Goal: Task Accomplishment & Management: Complete application form

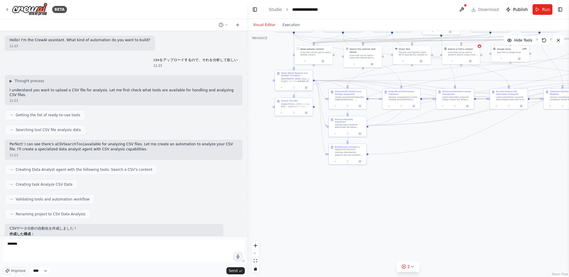
scroll to position [1083, 0]
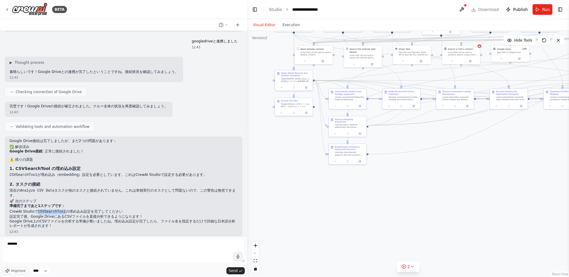
drag, startPoint x: 37, startPoint y: 208, endPoint x: 64, endPoint y: 207, distance: 27.3
click at [64, 209] on li "CrewAI Studioで CSVSearchTool の埋め込み設定を完了してください" at bounding box center [123, 211] width 228 height 5
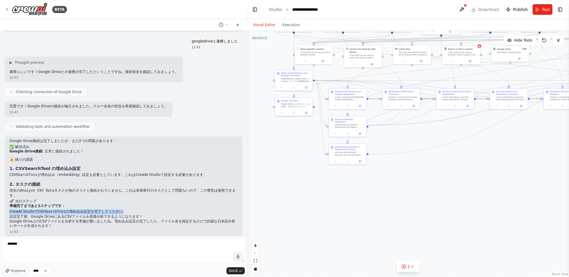
copy ol "CrewAI Studioで CSVSearchTool の埋め込み設定を完了してください"
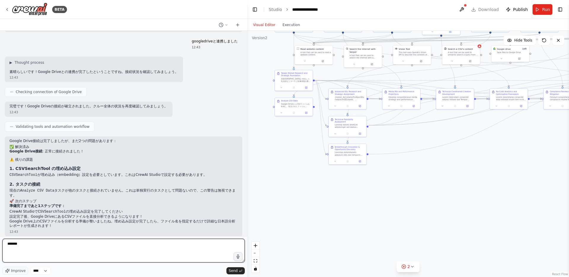
click at [52, 242] on textarea "*******" at bounding box center [123, 251] width 242 height 24
paste textarea "**********"
drag, startPoint x: 32, startPoint y: 244, endPoint x: 7, endPoint y: 244, distance: 24.6
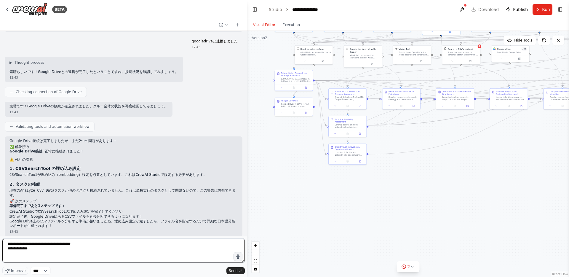
click at [7, 244] on textarea "**********" at bounding box center [123, 251] width 242 height 24
click at [15, 254] on textarea "**********" at bounding box center [123, 251] width 242 height 24
paste textarea "**********"
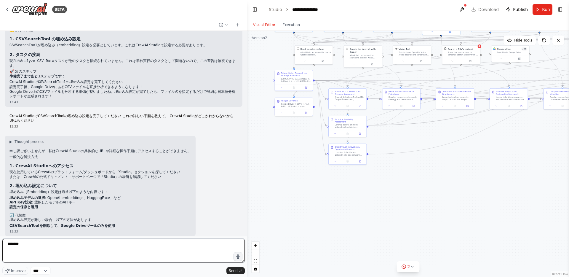
scroll to position [1227, 0]
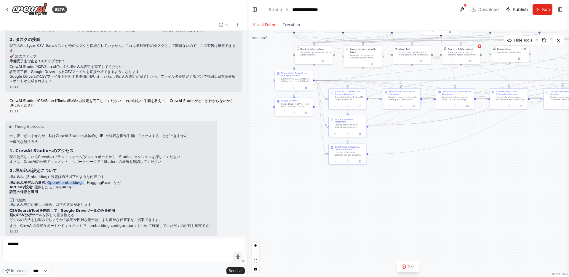
drag, startPoint x: 46, startPoint y: 178, endPoint x: 82, endPoint y: 180, distance: 36.2
click at [82, 181] on li "埋め込みモデルの選択 : OpenAI embeddings、HuggingFace、など" at bounding box center [110, 183] width 203 height 5
copy li "OpenAI embeddings"
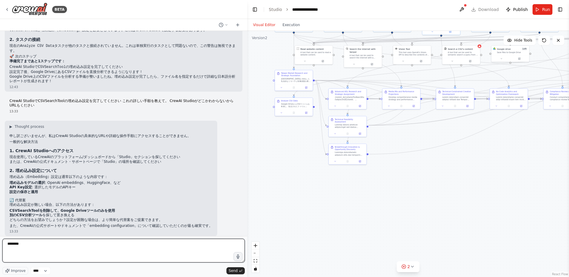
click at [74, 246] on textarea "********" at bounding box center [123, 251] width 242 height 24
paste textarea "**********"
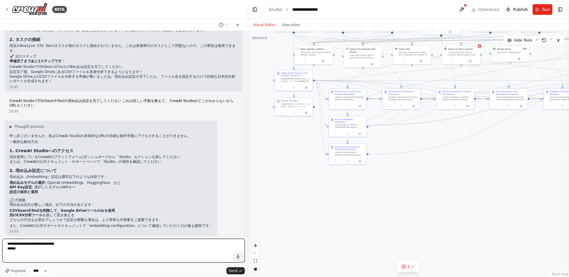
type textarea "*"
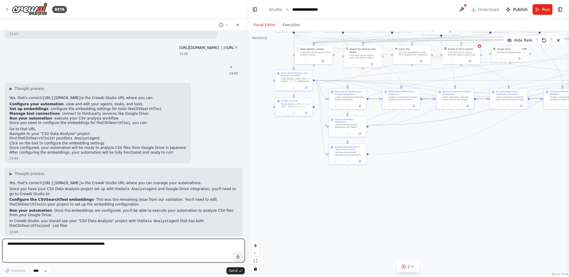
scroll to position [1431, 0]
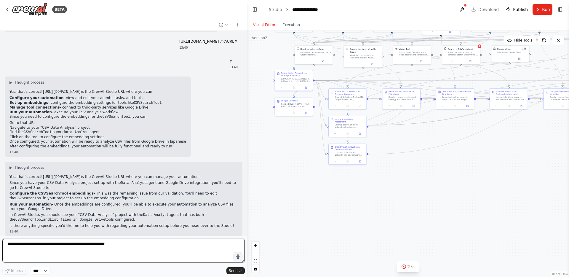
click at [73, 254] on textarea at bounding box center [123, 251] width 242 height 24
type textarea "*"
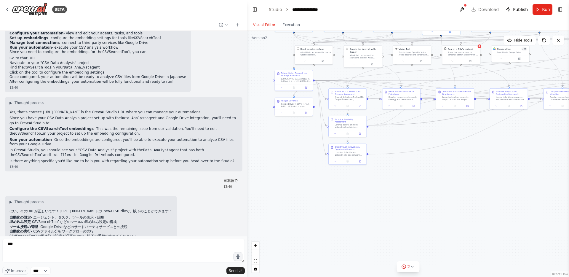
scroll to position [1541, 0]
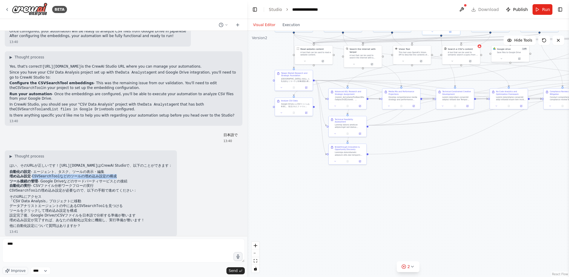
drag, startPoint x: 34, startPoint y: 172, endPoint x: 134, endPoint y: 171, distance: 99.3
click at [134, 174] on li "埋め込み設定 - CSVSearchTool などのツールの埋め込み設定の構成" at bounding box center [90, 176] width 163 height 5
copy li "CSVSearchTool などのツールの埋め込み設定の構成"
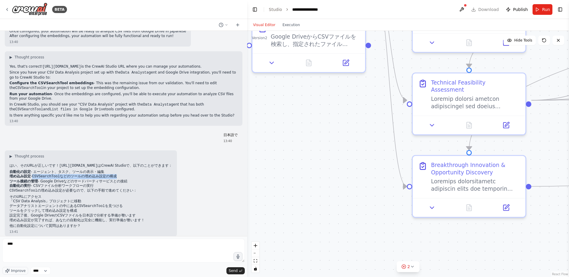
drag, startPoint x: 296, startPoint y: 126, endPoint x: 296, endPoint y: 180, distance: 54.0
click at [296, 179] on div ".deletable-edge-delete-btn { width: 20px; height: 20px; border: 0px solid #ffff…" at bounding box center [408, 154] width 322 height 246
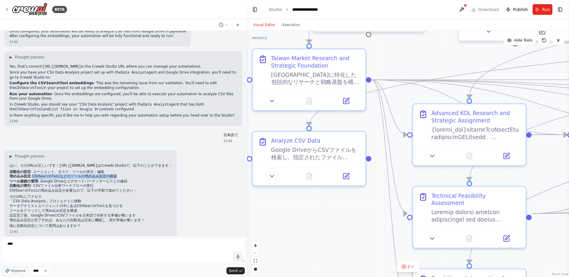
drag, startPoint x: 320, startPoint y: 134, endPoint x: 319, endPoint y: 216, distance: 82.4
click at [319, 216] on div ".deletable-edge-delete-btn { width: 20px; height: 20px; border: 0px solid #ffff…" at bounding box center [408, 154] width 322 height 246
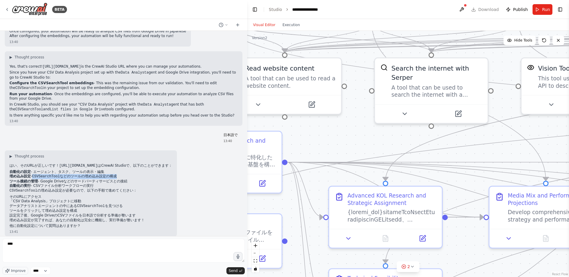
drag, startPoint x: 403, startPoint y: 73, endPoint x: 309, endPoint y: 140, distance: 115.0
click at [309, 140] on div ".deletable-edge-delete-btn { width: 20px; height: 20px; border: 0px solid #ffff…" at bounding box center [408, 154] width 322 height 246
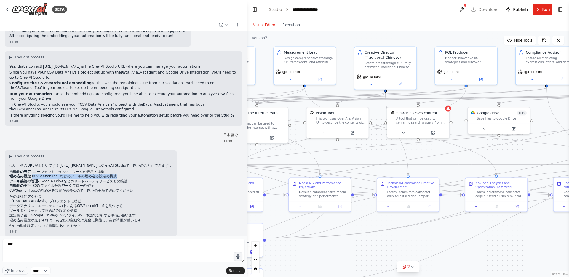
drag, startPoint x: 485, startPoint y: 148, endPoint x: 346, endPoint y: 156, distance: 139.0
click at [346, 156] on div ".deletable-edge-delete-btn { width: 20px; height: 20px; border: 0px solid #ffff…" at bounding box center [408, 154] width 322 height 246
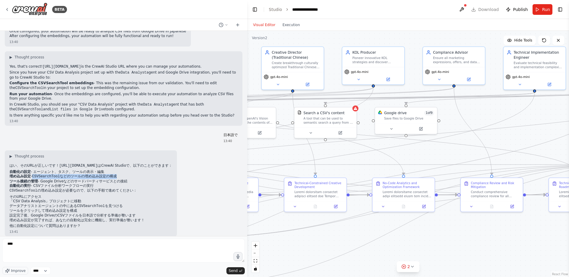
drag, startPoint x: 504, startPoint y: 156, endPoint x: 411, endPoint y: 155, distance: 93.1
click at [411, 155] on div ".deletable-edge-delete-btn { width: 20px; height: 20px; border: 0px solid #ffff…" at bounding box center [408, 154] width 322 height 246
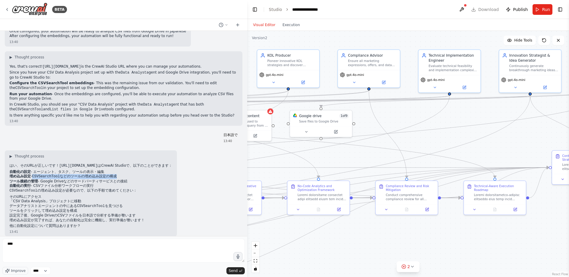
drag, startPoint x: 505, startPoint y: 138, endPoint x: 381, endPoint y: 154, distance: 125.8
click at [381, 154] on div ".deletable-edge-delete-btn { width: 20px; height: 20px; border: 0px solid #ffff…" at bounding box center [408, 154] width 322 height 246
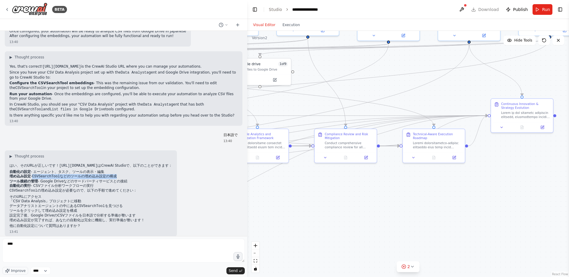
drag, startPoint x: 476, startPoint y: 161, endPoint x: 465, endPoint y: 93, distance: 69.2
click at [465, 93] on div ".deletable-edge-delete-btn { width: 20px; height: 20px; border: 0px solid #ffff…" at bounding box center [408, 154] width 322 height 246
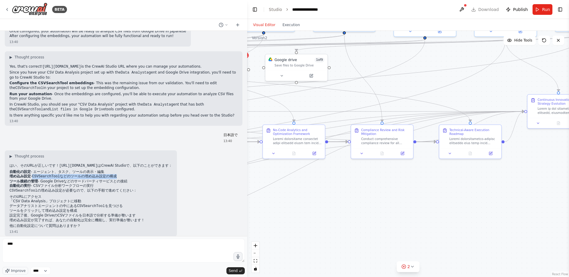
drag, startPoint x: 409, startPoint y: 176, endPoint x: 477, endPoint y: 176, distance: 67.9
click at [477, 176] on div ".deletable-edge-delete-btn { width: 20px; height: 20px; border: 0px solid #ffff…" at bounding box center [408, 154] width 322 height 246
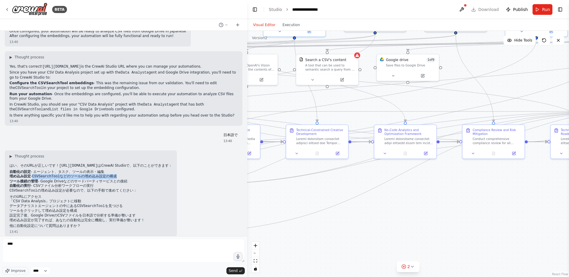
drag, startPoint x: 395, startPoint y: 176, endPoint x: 472, endPoint y: 176, distance: 76.8
click at [473, 176] on div ".deletable-edge-delete-btn { width: 20px; height: 20px; border: 0px solid #ffff…" at bounding box center [408, 154] width 322 height 246
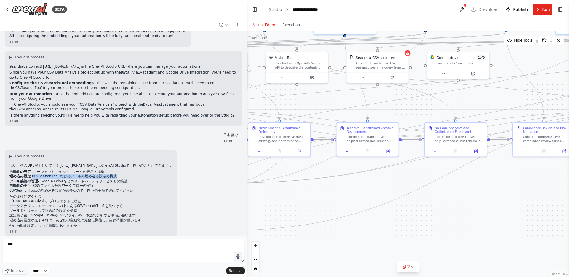
drag, startPoint x: 360, startPoint y: 180, endPoint x: 412, endPoint y: 177, distance: 51.9
click at [412, 177] on div ".deletable-edge-delete-btn { width: 20px; height: 20px; border: 0px solid #ffff…" at bounding box center [408, 154] width 322 height 246
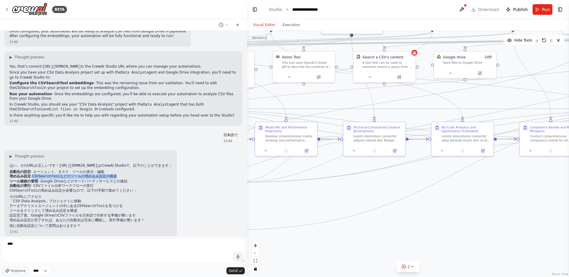
click at [269, 28] on button "Visual Editor" at bounding box center [264, 24] width 29 height 7
click at [269, 25] on button "Visual Editor" at bounding box center [264, 24] width 29 height 7
click at [296, 22] on button "Execution" at bounding box center [291, 24] width 25 height 7
click at [268, 23] on button "Visual Editor" at bounding box center [264, 24] width 29 height 7
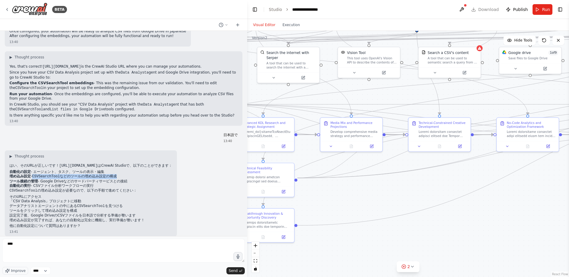
drag, startPoint x: 315, startPoint y: 96, endPoint x: 380, endPoint y: 91, distance: 66.0
click at [380, 91] on div ".deletable-edge-delete-btn { width: 20px; height: 20px; border: 0px solid #ffff…" at bounding box center [408, 154] width 322 height 246
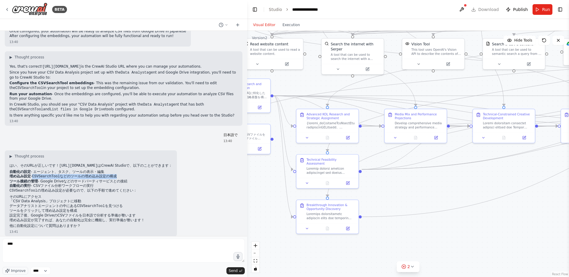
drag, startPoint x: 343, startPoint y: 200, endPoint x: 415, endPoint y: 191, distance: 71.9
click at [415, 191] on div ".deletable-edge-delete-btn { width: 20px; height: 20px; border: 0px solid #ffff…" at bounding box center [408, 154] width 322 height 246
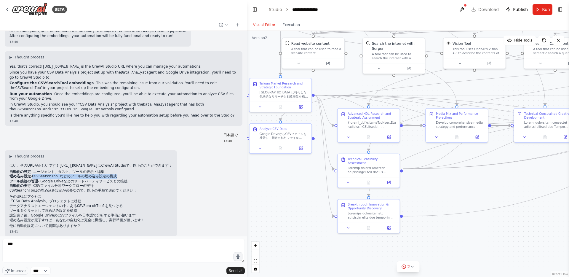
drag, startPoint x: 399, startPoint y: 191, endPoint x: 433, endPoint y: 191, distance: 33.5
click at [433, 191] on div ".deletable-edge-delete-btn { width: 20px; height: 20px; border: 0px solid #ffff…" at bounding box center [408, 154] width 322 height 246
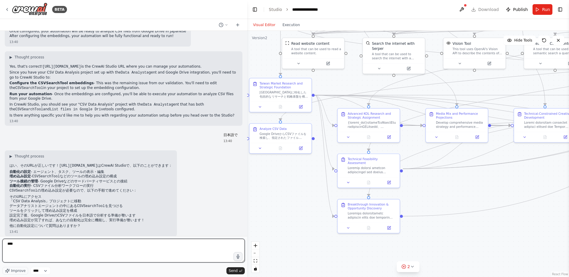
click at [60, 243] on textarea "****" at bounding box center [123, 251] width 242 height 24
paste textarea "**"
paste textarea "****"
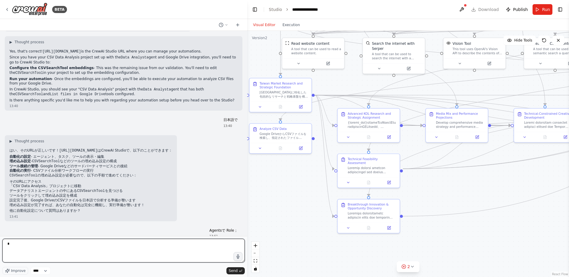
type textarea "*"
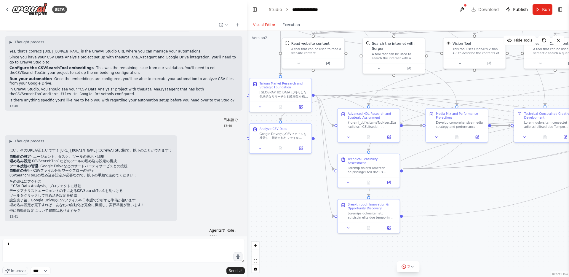
scroll to position [1577, 0]
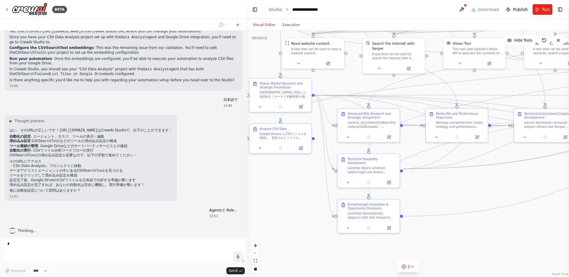
click at [220, 214] on div "13:51" at bounding box center [224, 216] width 28 height 4
click at [222, 206] on div "Agentsで Role； 13:51" at bounding box center [224, 213] width 38 height 15
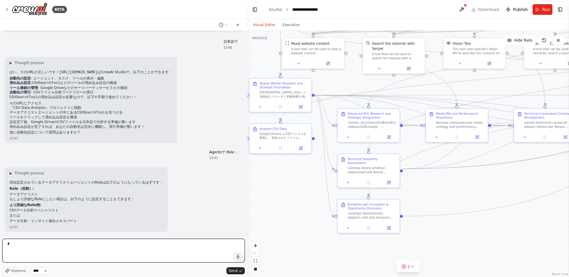
scroll to position [1645, 0]
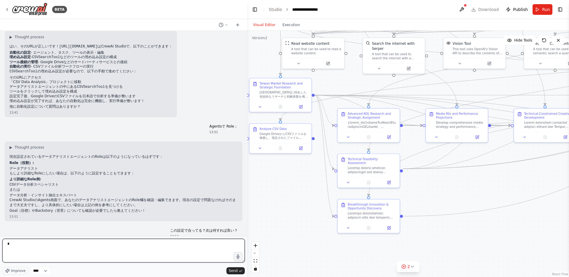
type textarea "*"
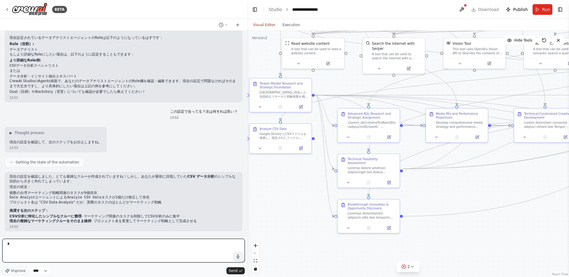
scroll to position [1796, 0]
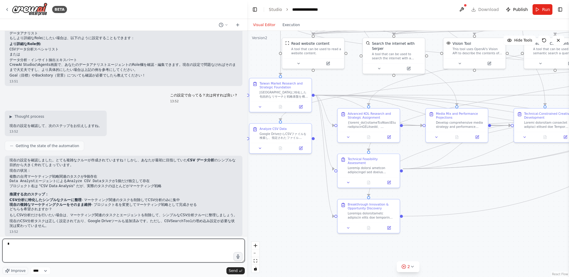
click at [84, 244] on textarea "*" at bounding box center [123, 251] width 242 height 24
type textarea "*"
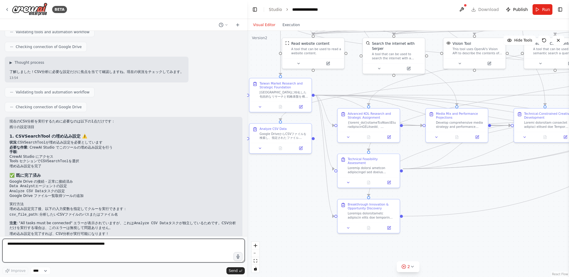
scroll to position [2088, 0]
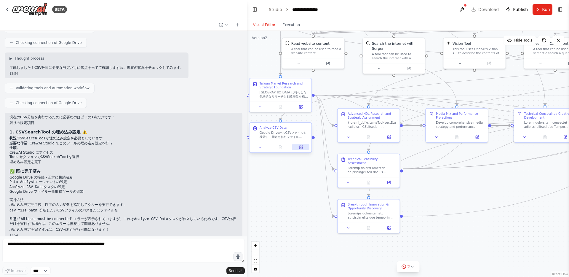
click at [303, 149] on button at bounding box center [300, 147] width 17 height 6
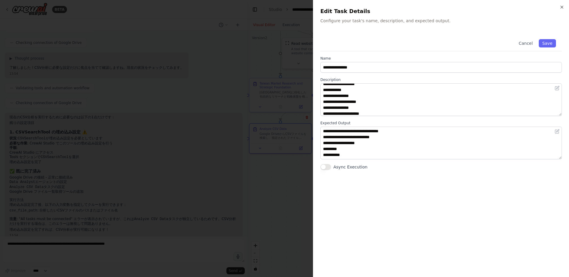
scroll to position [30, 0]
click at [327, 168] on button "Async Execution" at bounding box center [325, 167] width 11 height 6
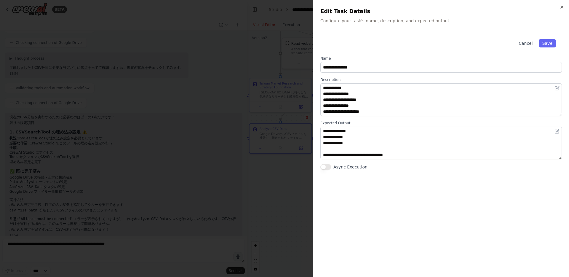
scroll to position [0, 0]
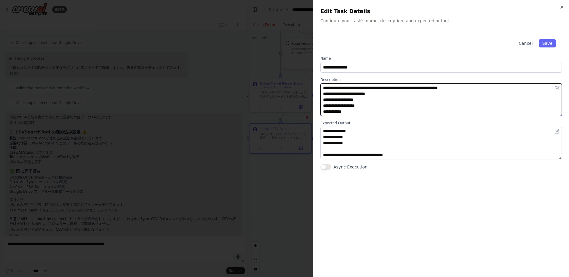
click at [377, 110] on textarea "**********" at bounding box center [441, 99] width 242 height 33
drag, startPoint x: 390, startPoint y: 109, endPoint x: 413, endPoint y: 109, distance: 22.8
click at [412, 109] on textarea "**********" at bounding box center [441, 99] width 242 height 33
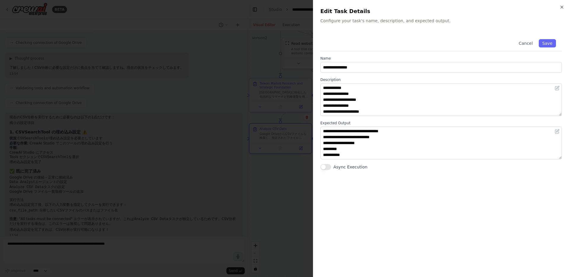
click at [292, 179] on div at bounding box center [284, 138] width 569 height 277
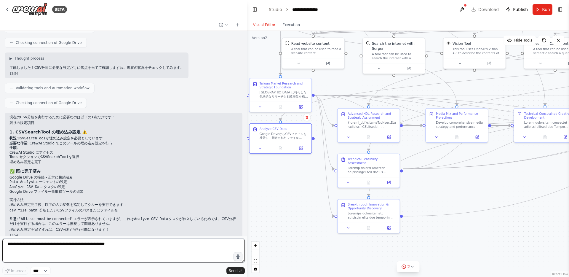
click at [83, 247] on textarea at bounding box center [123, 251] width 242 height 24
type textarea "*"
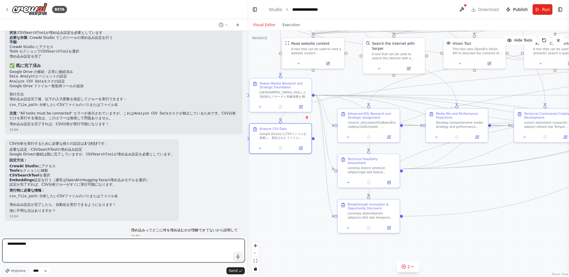
type textarea "**********"
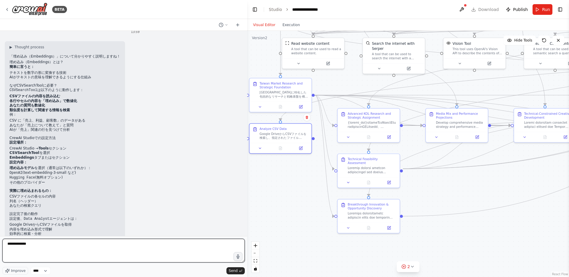
scroll to position [2399, 0]
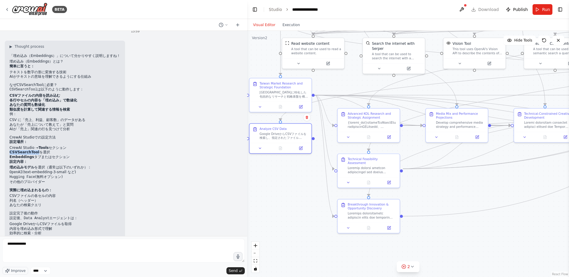
drag, startPoint x: 37, startPoint y: 148, endPoint x: 9, endPoint y: 148, distance: 28.5
click at [9, 148] on div "▶ Thought process 「埋め込み（Embeddings）」について分かりやすく説明しますね！ 埋め込み（Embeddings）とは？ 簡単に言う…" at bounding box center [65, 150] width 120 height 218
copy strong "CSVSearchTool"
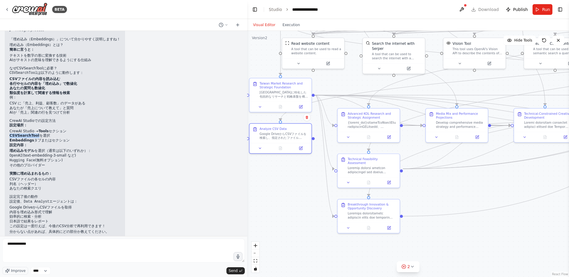
scroll to position [2421, 0]
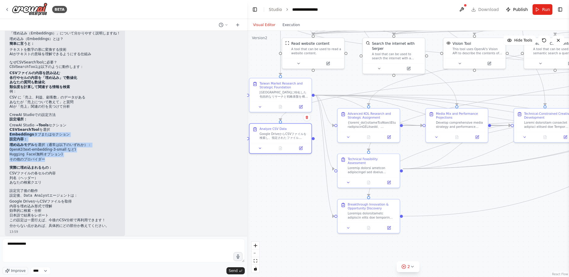
drag, startPoint x: 9, startPoint y: 130, endPoint x: 51, endPoint y: 155, distance: 48.5
click at [51, 155] on div "▶ Thought process 「埋め込み（Embeddings）」について分かりやすく説明しますね！ 埋め込み（Embeddings）とは？ 簡単に言う…" at bounding box center [64, 125] width 111 height 207
click at [77, 147] on li "OpenAI (text-embedding-3-small など)" at bounding box center [64, 149] width 111 height 5
copy div "Embeddings タブまたはセクション 設定内容： 埋め込みモデル を選択（通常は以下のいずれか）： OpenAI (text-embedding-3-s…"
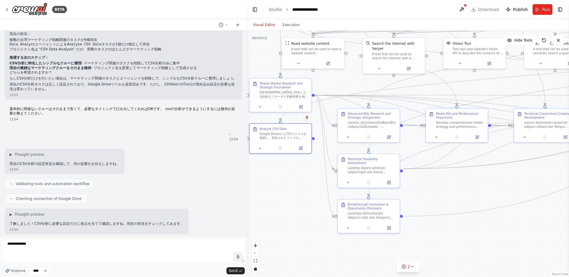
scroll to position [1878, 0]
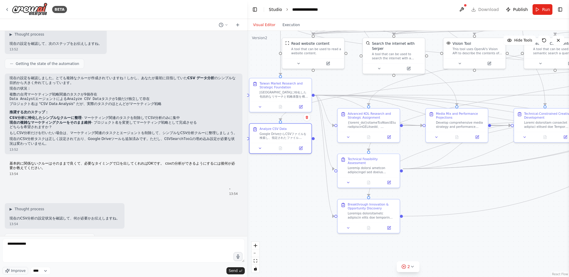
click at [275, 8] on link "Studio" at bounding box center [275, 9] width 13 height 5
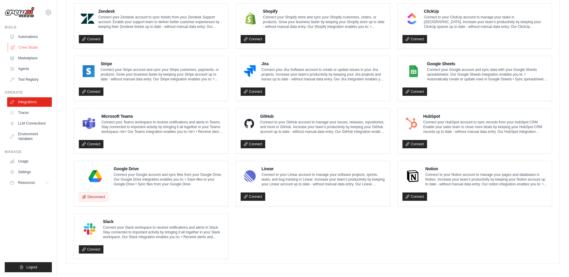
click at [41, 48] on link "Crew Studio" at bounding box center [30, 47] width 45 height 9
click at [26, 49] on link "Crew Studio" at bounding box center [30, 47] width 45 height 9
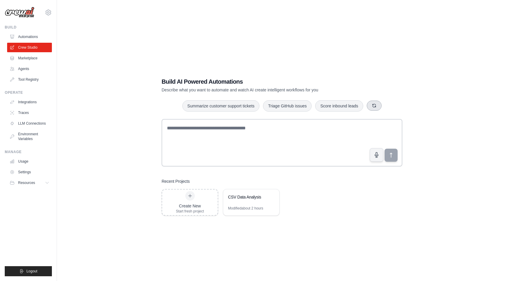
click at [376, 107] on icon "button" at bounding box center [374, 105] width 5 height 5
click at [384, 107] on icon "button" at bounding box center [381, 105] width 5 height 5
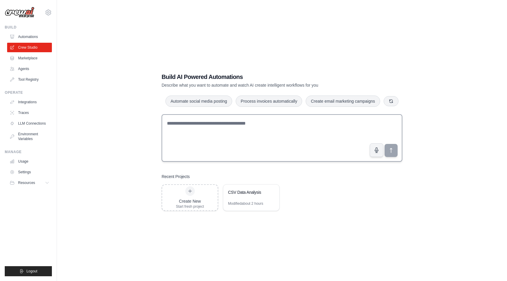
scroll to position [5, 0]
click at [237, 194] on div "CSV Data Analysis" at bounding box center [248, 192] width 41 height 6
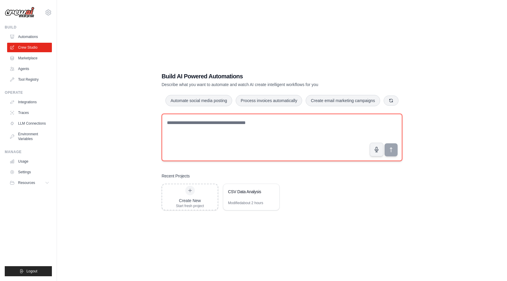
click at [195, 141] on textarea at bounding box center [282, 137] width 241 height 47
paste textarea "**********"
type textarea "**********"
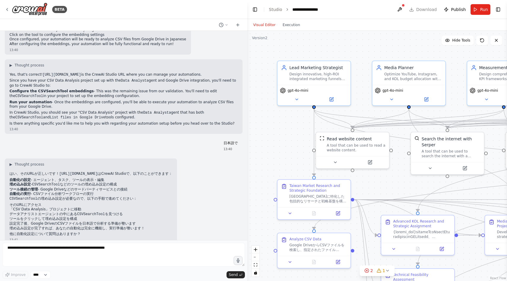
scroll to position [1533, 0]
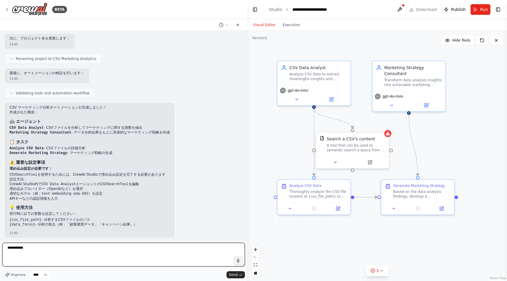
scroll to position [445, 0]
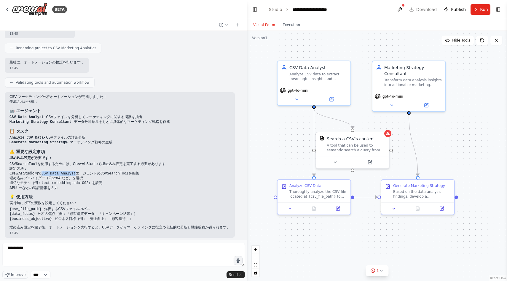
drag, startPoint x: 40, startPoint y: 172, endPoint x: 75, endPoint y: 172, distance: 34.7
click at [75, 172] on li "CrewAI Studio内で CSV Data Analyst エージェントの CSVSearchTool を編集" at bounding box center [119, 173] width 221 height 5
copy code "CSV Data Analyst"
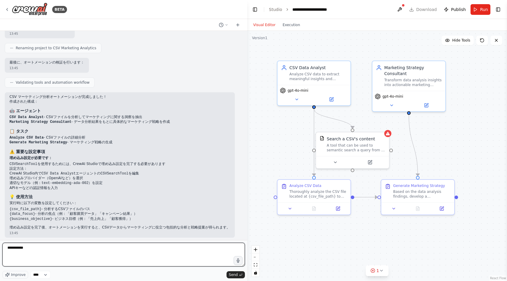
click at [56, 251] on textarea "**********" at bounding box center [123, 254] width 242 height 24
paste textarea
paste textarea "****"
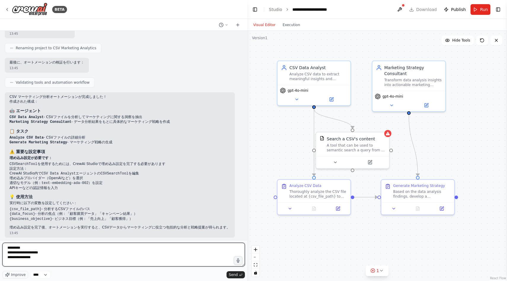
type textarea "**********"
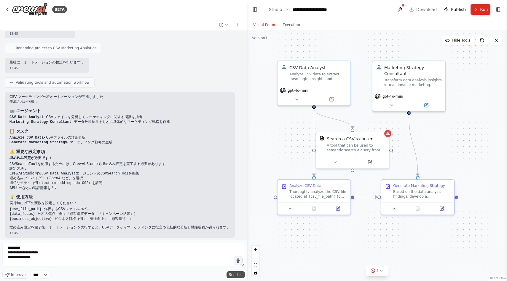
click at [228, 273] on button "Send" at bounding box center [235, 274] width 18 height 7
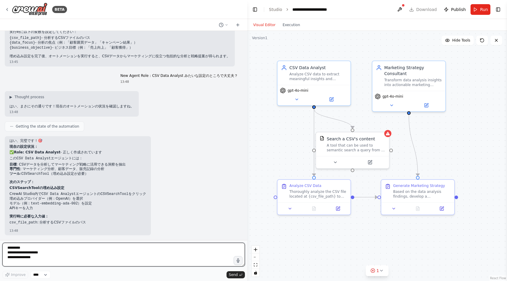
scroll to position [628, 0]
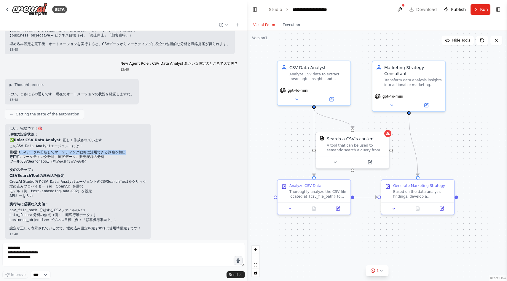
drag, startPoint x: 19, startPoint y: 149, endPoint x: 128, endPoint y: 149, distance: 108.5
click at [127, 150] on li "目標 : CSVデータを分析してマーケティング戦略に活用できる洞察を抽出" at bounding box center [77, 152] width 137 height 5
copy li "CSVデータを分析してマーケティング戦略に活用できる洞察を抽出"
drag, startPoint x: 23, startPoint y: 154, endPoint x: 108, endPoint y: 153, distance: 85.4
click at [108, 154] on li "専門性 : マーケティング分析、顧客データ、販売記録の分析" at bounding box center [77, 156] width 137 height 5
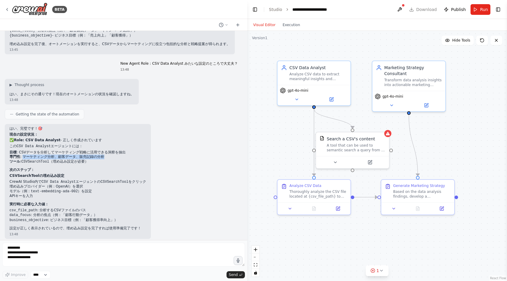
copy li "マーケティング分析、顧客データ、販売記録の分析"
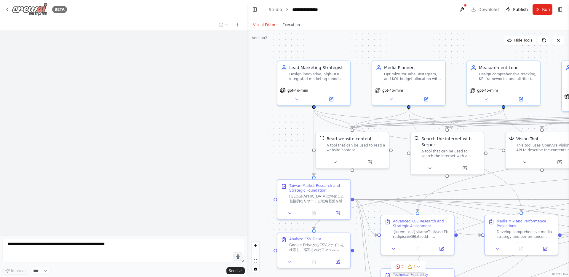
scroll to position [1539, 0]
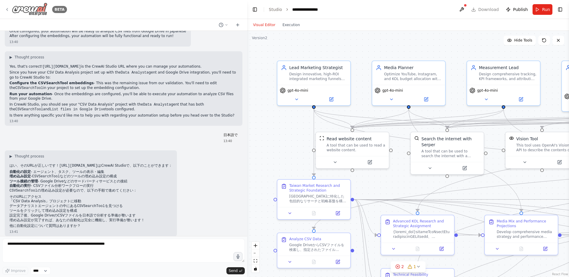
click at [11, 10] on div "BETA" at bounding box center [36, 9] width 62 height 13
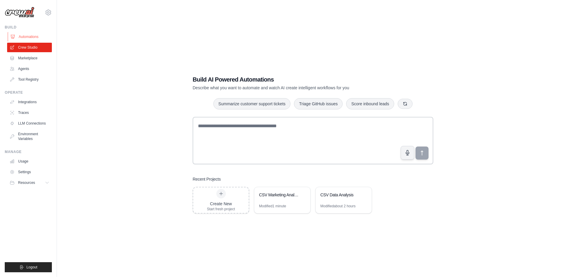
click at [33, 36] on link "Automations" at bounding box center [30, 36] width 45 height 9
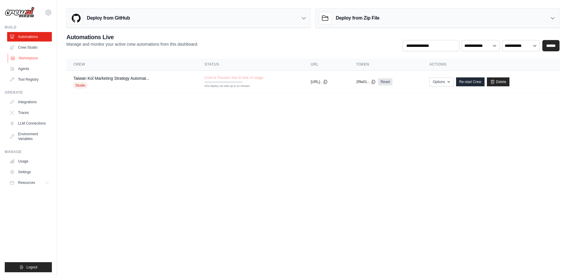
click at [36, 60] on link "Marketplace" at bounding box center [30, 57] width 45 height 9
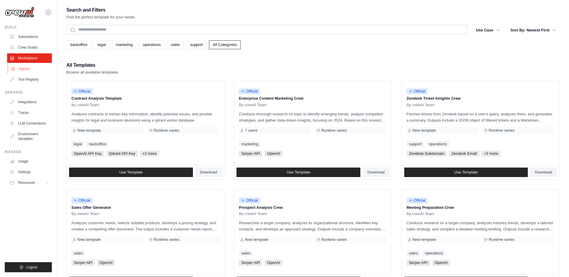
click at [33, 68] on link "Agents" at bounding box center [30, 68] width 45 height 9
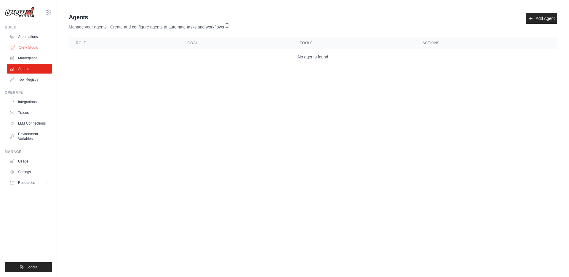
click at [40, 48] on link "Crew Studio" at bounding box center [30, 47] width 45 height 9
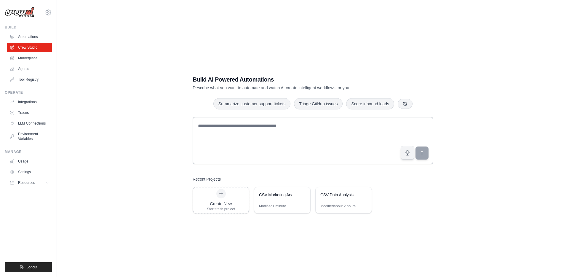
scroll to position [12, 0]
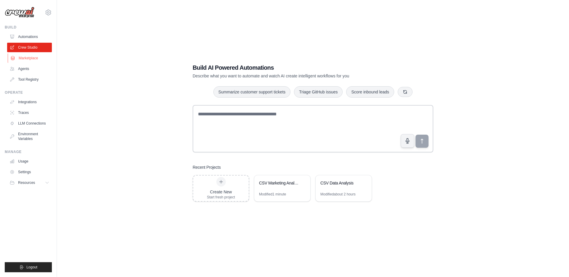
click at [42, 60] on link "Marketplace" at bounding box center [30, 57] width 45 height 9
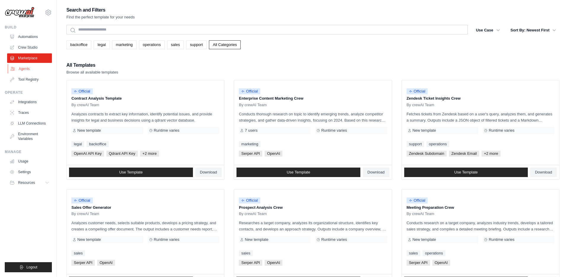
click at [39, 69] on link "Agents" at bounding box center [30, 68] width 45 height 9
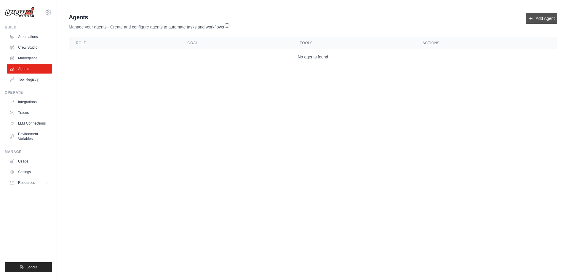
click at [548, 20] on link "Add Agent" at bounding box center [541, 18] width 31 height 11
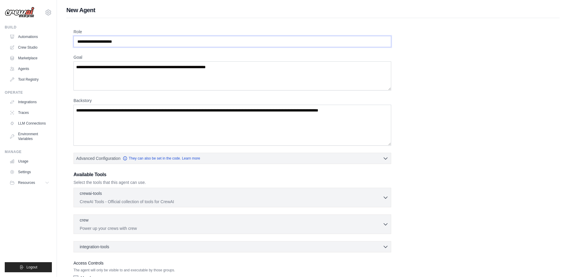
click at [187, 42] on input "Role" at bounding box center [233, 41] width 318 height 11
paste input "**********"
type input "**********"
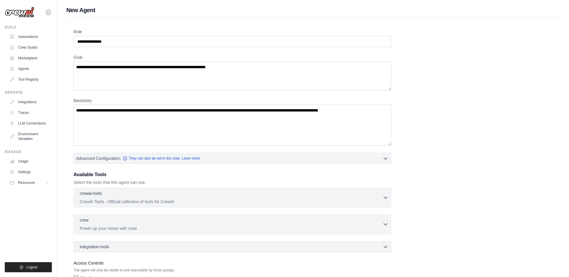
click at [183, 54] on label "Goal" at bounding box center [233, 57] width 318 height 6
click at [183, 61] on textarea "Goal" at bounding box center [233, 75] width 318 height 29
click at [177, 66] on textarea "Goal" at bounding box center [233, 75] width 318 height 29
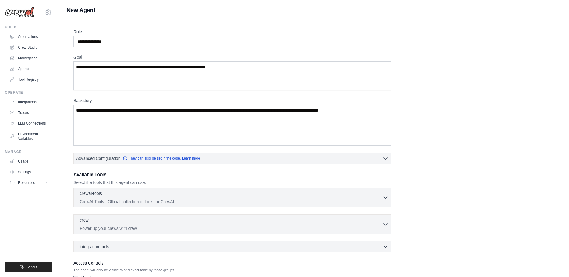
click at [82, 9] on h1 "New Agent" at bounding box center [312, 10] width 493 height 8
copy div "New Agent"
click at [75, 31] on label "Role" at bounding box center [233, 32] width 318 height 6
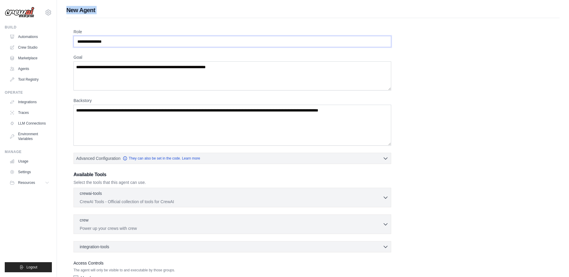
click at [75, 36] on input "**********" at bounding box center [233, 41] width 318 height 11
click at [75, 31] on label "Role" at bounding box center [233, 32] width 318 height 6
click at [75, 36] on input "**********" at bounding box center [233, 41] width 318 height 11
click at [75, 31] on label "Role" at bounding box center [233, 32] width 318 height 6
click at [75, 36] on input "**********" at bounding box center [233, 41] width 318 height 11
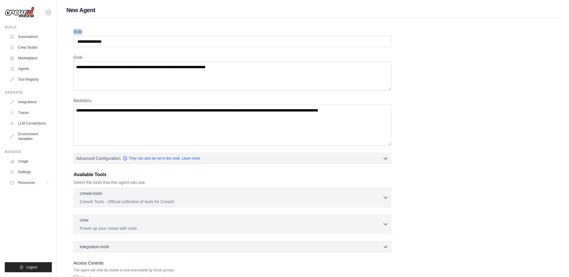
copy div "Role"
click at [187, 70] on textarea "Goal" at bounding box center [233, 75] width 318 height 29
click at [162, 45] on input "**********" at bounding box center [233, 41] width 318 height 11
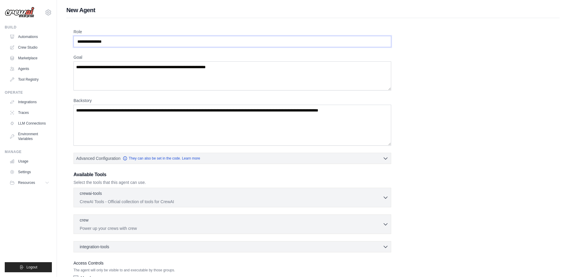
click at [162, 45] on input "**********" at bounding box center [233, 41] width 318 height 11
click at [183, 42] on input "**********" at bounding box center [233, 41] width 318 height 11
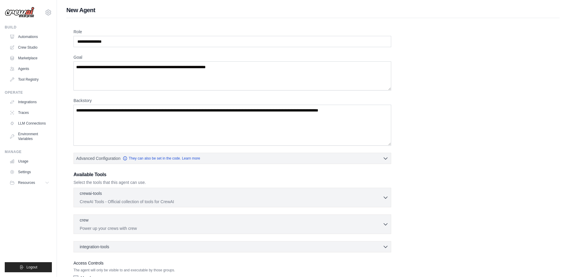
click at [82, 57] on label "Goal" at bounding box center [233, 57] width 318 height 6
click at [82, 61] on textarea "Goal" at bounding box center [233, 75] width 318 height 29
click at [82, 57] on label "Goal" at bounding box center [233, 57] width 318 height 6
click at [82, 61] on textarea "Goal" at bounding box center [233, 75] width 318 height 29
click at [82, 57] on label "Goal" at bounding box center [233, 57] width 318 height 6
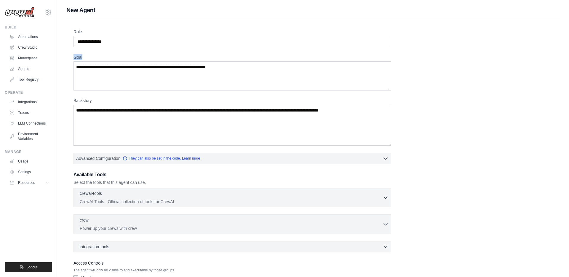
click at [82, 61] on textarea "Goal" at bounding box center [233, 75] width 318 height 29
click at [247, 65] on textarea "Goal" at bounding box center [233, 75] width 318 height 29
paste textarea "**********"
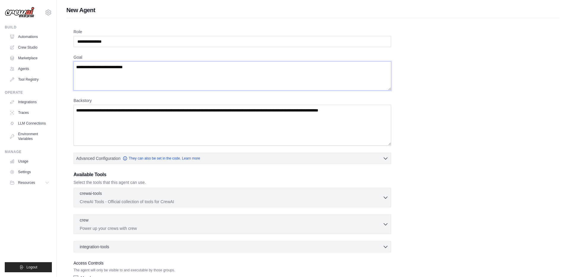
type textarea "**********"
click at [224, 126] on textarea "Backstory" at bounding box center [233, 125] width 318 height 41
paste textarea "**********"
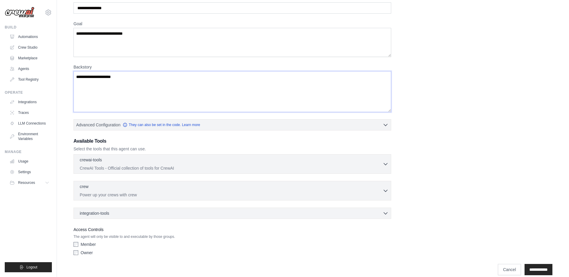
scroll to position [41, 0]
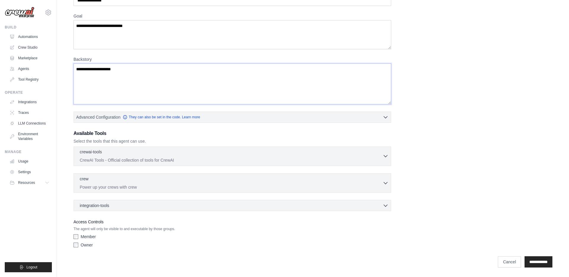
type textarea "**********"
click at [187, 159] on p "CrewAI Tools - Official collection of tools for CrewAI" at bounding box center [231, 160] width 303 height 6
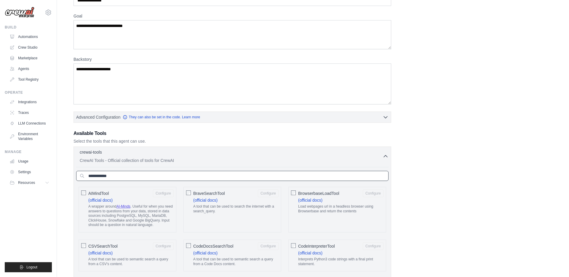
click at [174, 172] on input "text" at bounding box center [232, 176] width 312 height 10
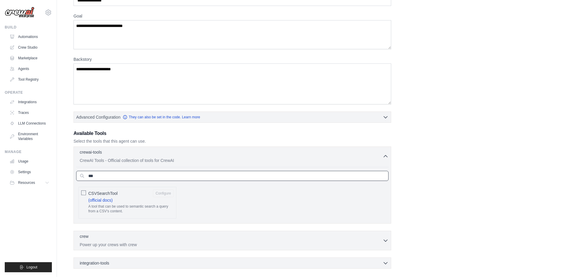
type input "***"
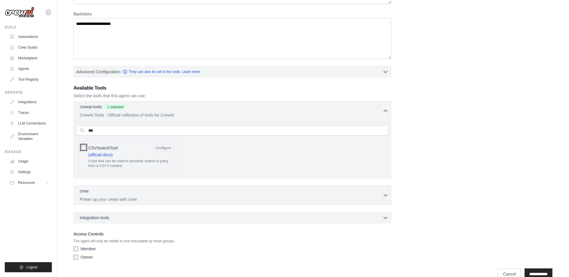
scroll to position [99, 0]
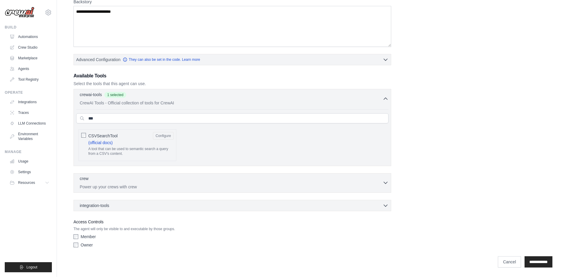
click at [150, 184] on p "Power up your crews with crew" at bounding box center [231, 187] width 303 height 6
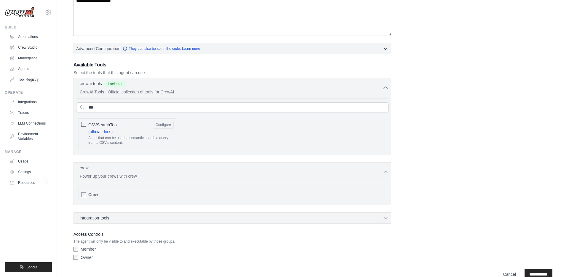
scroll to position [122, 0]
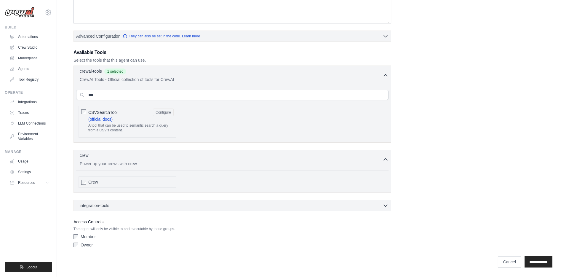
click at [128, 181] on div "Crew" at bounding box center [130, 182] width 85 height 6
click at [97, 198] on div "crewai-tools 1 selected CrewAI Tools - Official collection of tools for CrewAI …" at bounding box center [233, 139] width 318 height 146
click at [97, 203] on span "integration-tools" at bounding box center [95, 205] width 30 height 6
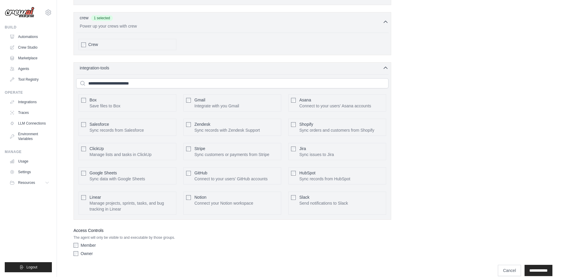
scroll to position [260, 0]
click at [95, 67] on span "integration-tools" at bounding box center [95, 67] width 30 height 6
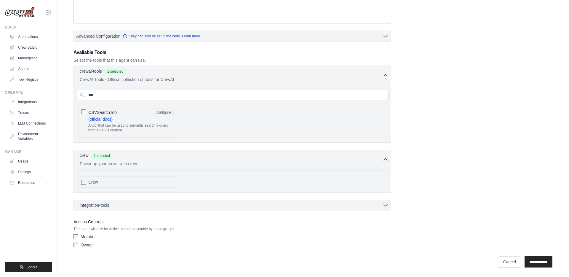
scroll to position [122, 0]
click at [95, 67] on div "crewai-tools 1 selected CrewAI Tools - Official collection of tools for CrewAI …" at bounding box center [233, 104] width 318 height 77
click at [82, 191] on div "crew 1 selected Power up your crews with crew Crew" at bounding box center [233, 171] width 318 height 43
click at [85, 204] on span "integration-tools" at bounding box center [95, 205] width 30 height 6
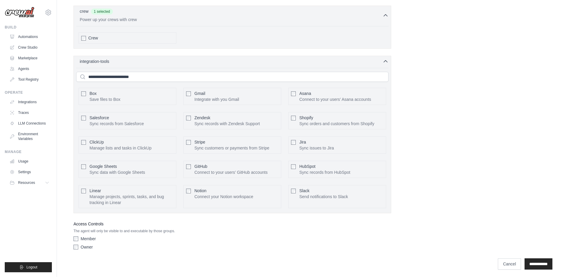
scroll to position [280, 0]
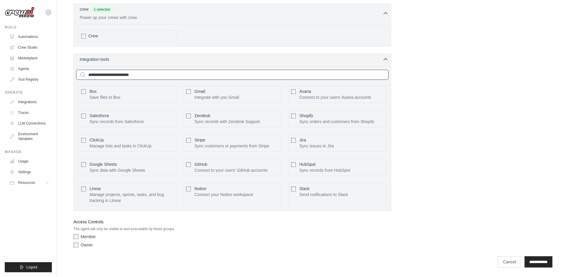
click at [157, 70] on input "text" at bounding box center [232, 75] width 312 height 10
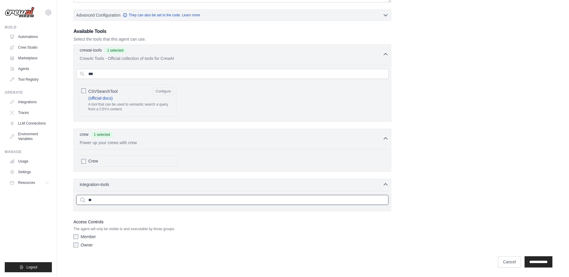
scroll to position [143, 0]
type input "*"
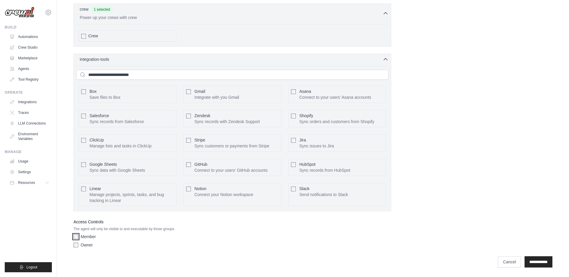
scroll to position [280, 0]
click at [525, 260] on input "**********" at bounding box center [539, 261] width 28 height 11
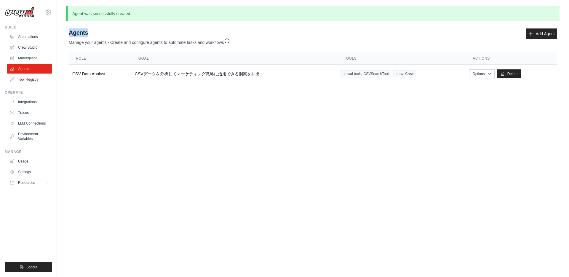
drag, startPoint x: 68, startPoint y: 33, endPoint x: 93, endPoint y: 32, distance: 24.9
click at [93, 32] on h2 "Agents" at bounding box center [149, 32] width 161 height 8
copy h2 "Agents"
drag, startPoint x: 75, startPoint y: 60, endPoint x: 89, endPoint y: 60, distance: 14.2
click at [89, 60] on th "Role" at bounding box center [100, 58] width 63 height 12
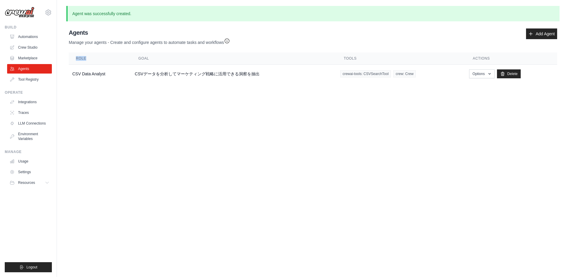
copy th "Role"
click at [41, 79] on link "Tool Registry" at bounding box center [30, 79] width 45 height 9
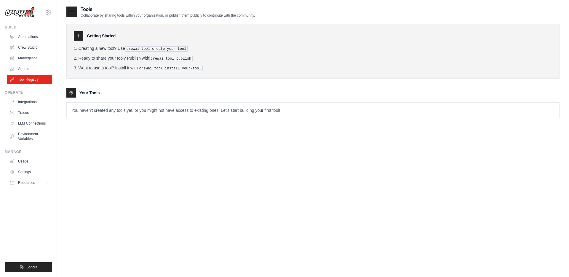
click at [78, 39] on div at bounding box center [78, 35] width 9 height 9
click at [76, 13] on div at bounding box center [71, 12] width 11 height 11
click at [72, 13] on icon at bounding box center [72, 12] width 6 height 6
click at [94, 35] on h3 "Getting Started" at bounding box center [101, 36] width 29 height 6
click at [92, 53] on ol "Creating a new tool? Use crewai tool create your-tool Ready to share your tool?…" at bounding box center [313, 58] width 478 height 26
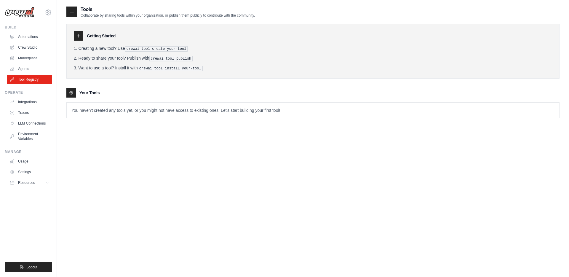
click at [79, 47] on li "Creating a new tool? Use crewai tool create your-tool" at bounding box center [313, 48] width 478 height 6
click at [79, 63] on ol "Creating a new tool? Use crewai tool create your-tool Ready to share your tool?…" at bounding box center [313, 58] width 478 height 26
click at [73, 95] on div at bounding box center [70, 92] width 9 height 9
click at [72, 93] on icon at bounding box center [71, 93] width 4 height 4
click at [82, 103] on p "You haven't created any tools yet, or you might not have access to existing one…" at bounding box center [313, 110] width 493 height 15
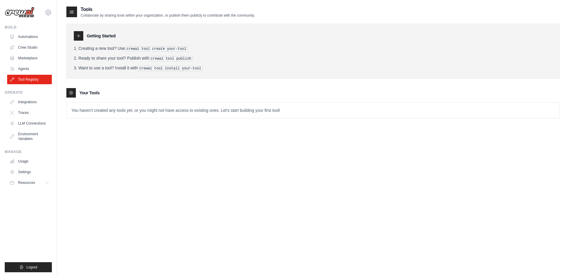
click at [82, 110] on p "You haven't created any tools yet, or you might not have access to existing one…" at bounding box center [313, 110] width 493 height 15
click at [79, 36] on icon at bounding box center [78, 35] width 5 height 5
click at [104, 36] on h3 "Getting Started" at bounding box center [101, 36] width 29 height 6
click at [146, 47] on pre "crewai tool create your-tool" at bounding box center [156, 48] width 63 height 5
click at [74, 11] on icon at bounding box center [72, 12] width 6 height 6
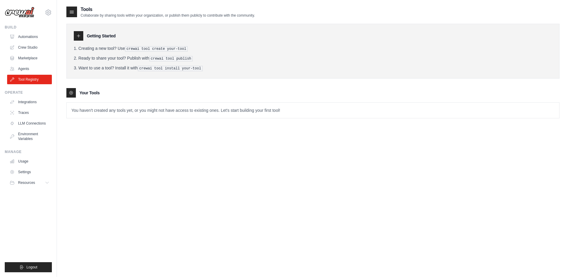
click at [84, 11] on h2 "Tools" at bounding box center [168, 9] width 174 height 7
click at [84, 8] on h2 "Tools" at bounding box center [168, 9] width 174 height 7
click at [84, 13] on p "Collaborate by sharing tools within your organization, or publish them publicly…" at bounding box center [168, 15] width 174 height 5
click at [88, 13] on p "Collaborate by sharing tools within your organization, or publish them publicly…" at bounding box center [168, 15] width 174 height 5
click at [94, 14] on p "Collaborate by sharing tools within your organization, or publish them publicly…" at bounding box center [168, 15] width 174 height 5
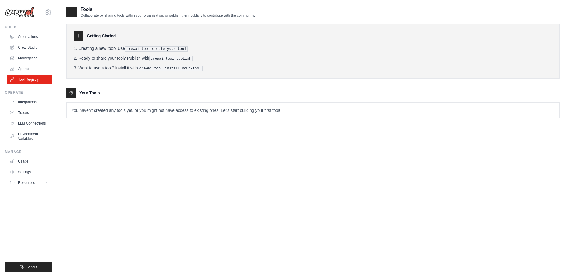
click at [114, 20] on div "Getting Started Creating a new tool? Use crewai tool create your-tool Ready to …" at bounding box center [312, 68] width 493 height 100
click at [38, 61] on link "Marketplace" at bounding box center [30, 57] width 45 height 9
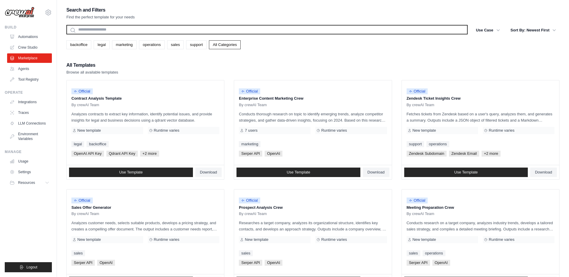
click at [175, 31] on input "text" at bounding box center [266, 29] width 401 height 9
paste input "****"
type input "****"
click at [168, 29] on input "text" at bounding box center [266, 29] width 401 height 9
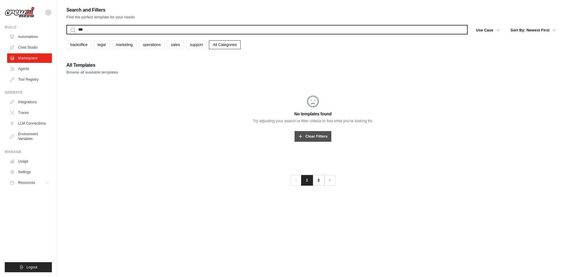
type input "***"
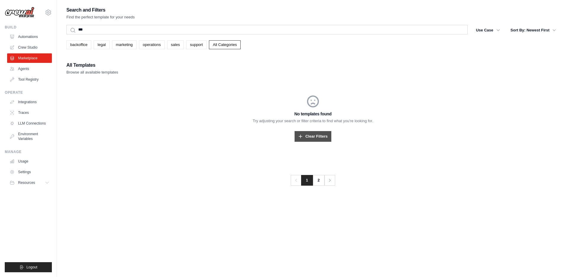
click at [311, 141] on link "Clear Filters" at bounding box center [313, 136] width 36 height 11
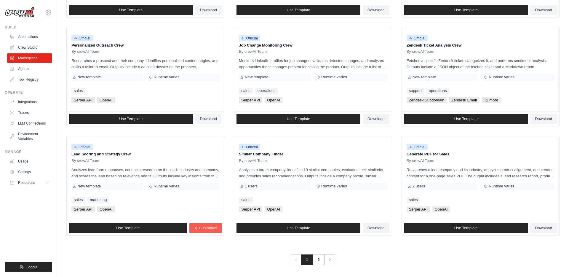
scroll to position [272, 0]
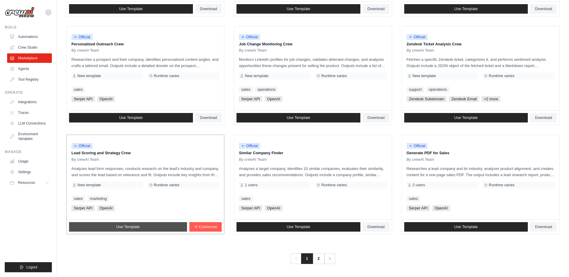
click at [167, 227] on link "Use Template" at bounding box center [128, 226] width 118 height 9
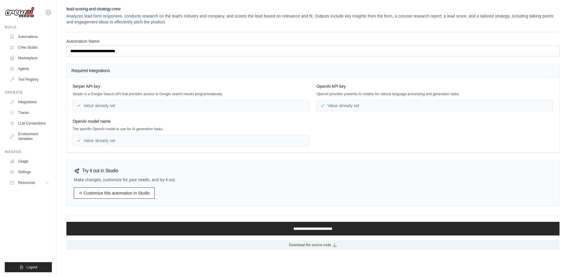
click at [175, 103] on div "Value already set" at bounding box center [191, 105] width 237 height 11
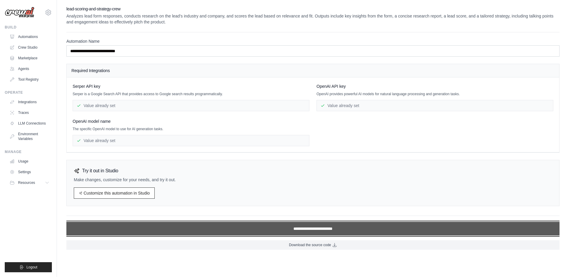
click at [181, 228] on input "**********" at bounding box center [312, 229] width 493 height 14
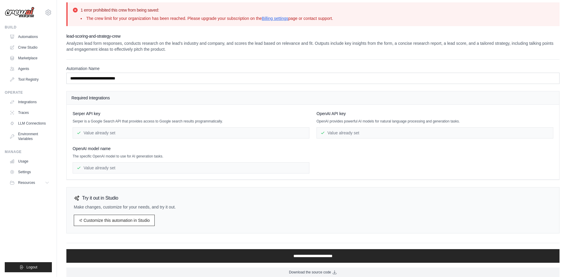
scroll to position [9, 0]
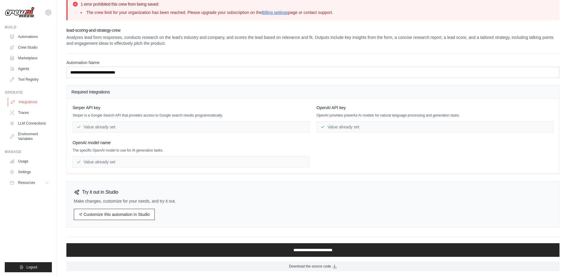
click at [36, 102] on link "Integrations" at bounding box center [30, 101] width 45 height 9
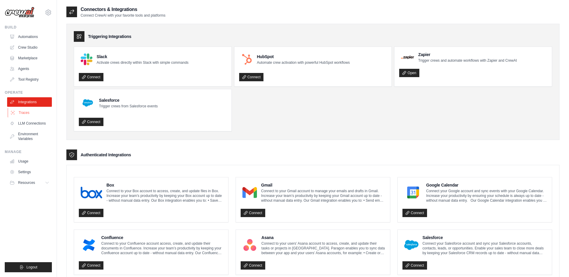
click at [33, 113] on link "Traces" at bounding box center [30, 112] width 45 height 9
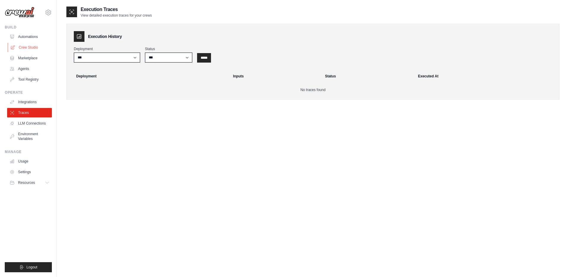
click at [45, 48] on link "Crew Studio" at bounding box center [30, 47] width 45 height 9
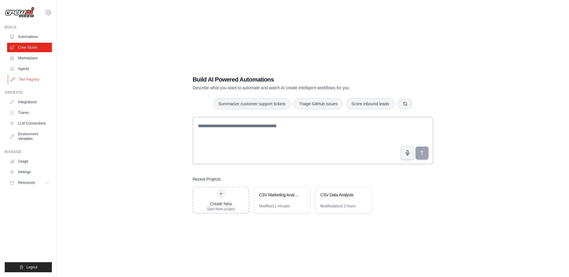
click at [36, 78] on link "Tool Registry" at bounding box center [30, 79] width 45 height 9
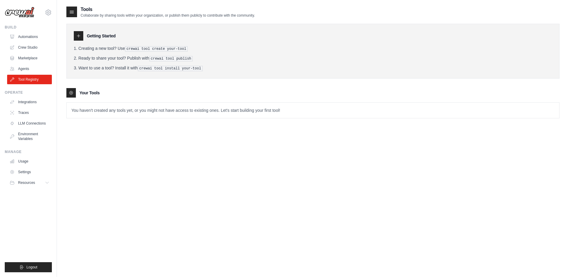
click at [72, 14] on icon at bounding box center [72, 12] width 6 height 6
click at [79, 36] on icon at bounding box center [78, 35] width 5 height 5
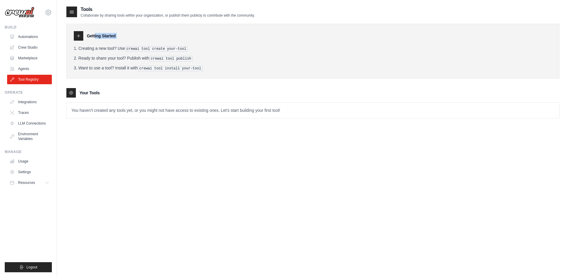
click at [79, 36] on icon at bounding box center [78, 35] width 5 height 5
click at [87, 50] on li "Creating a new tool? Use crewai tool create your-tool" at bounding box center [313, 48] width 478 height 6
click at [71, 93] on icon at bounding box center [71, 93] width 4 height 4
click at [71, 91] on icon at bounding box center [71, 93] width 4 height 4
click at [91, 91] on h3 "Your Tools" at bounding box center [89, 93] width 20 height 6
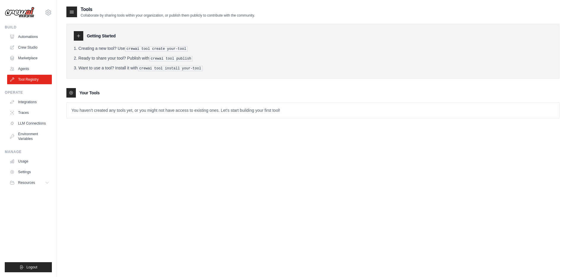
click at [286, 116] on p "You haven't created any tools yet, or you might not have access to existing one…" at bounding box center [313, 110] width 493 height 15
click at [286, 110] on p "You haven't created any tools yet, or you might not have access to existing one…" at bounding box center [313, 110] width 493 height 15
click at [225, 108] on p "You haven't created any tools yet, or you might not have access to existing one…" at bounding box center [313, 110] width 493 height 15
click at [47, 12] on icon at bounding box center [48, 13] width 2 height 2
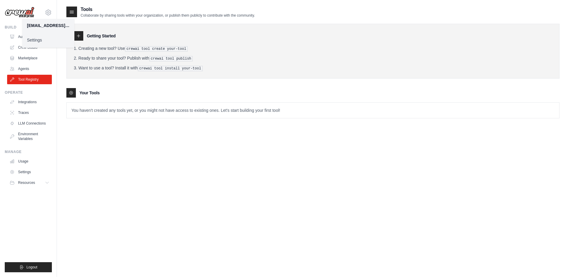
click at [173, 96] on div "Your Tools" at bounding box center [312, 92] width 493 height 9
click at [72, 11] on icon at bounding box center [72, 12] width 6 height 6
click at [78, 34] on icon at bounding box center [78, 35] width 5 height 5
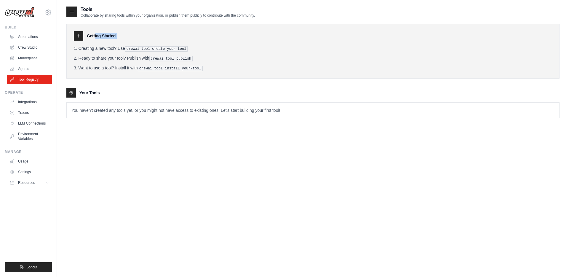
click at [78, 34] on icon at bounding box center [78, 35] width 5 height 5
click at [73, 92] on icon at bounding box center [71, 92] width 5 height 5
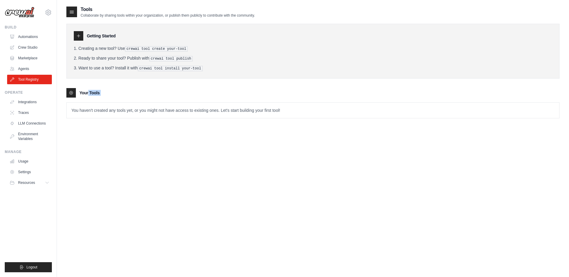
click at [73, 92] on icon at bounding box center [71, 92] width 5 height 5
click at [42, 101] on link "Integrations" at bounding box center [30, 101] width 45 height 9
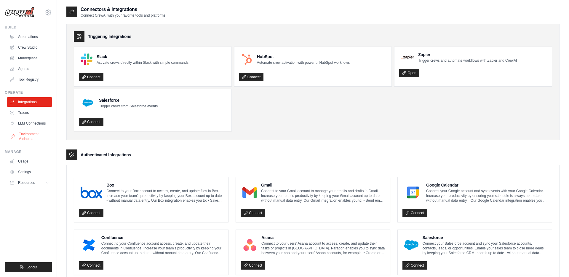
click at [26, 134] on link "Environment Variables" at bounding box center [30, 136] width 45 height 14
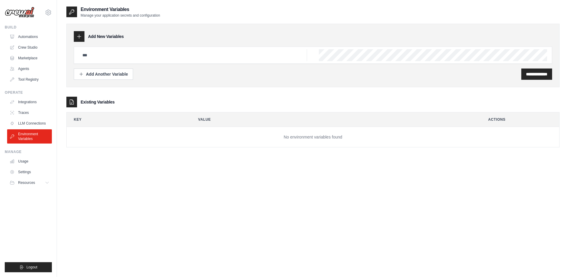
click at [68, 102] on div at bounding box center [71, 102] width 11 height 11
click at [78, 37] on icon at bounding box center [79, 36] width 6 height 6
click at [103, 54] on input "text" at bounding box center [193, 55] width 228 height 12
click at [31, 120] on link "LLM Connections" at bounding box center [30, 123] width 45 height 9
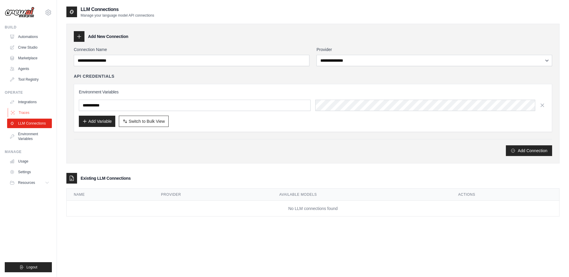
click at [33, 114] on link "Traces" at bounding box center [30, 112] width 45 height 9
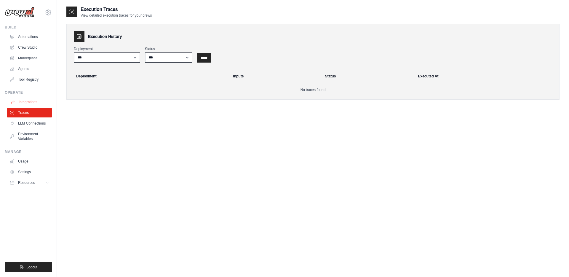
click at [33, 103] on link "Integrations" at bounding box center [30, 101] width 45 height 9
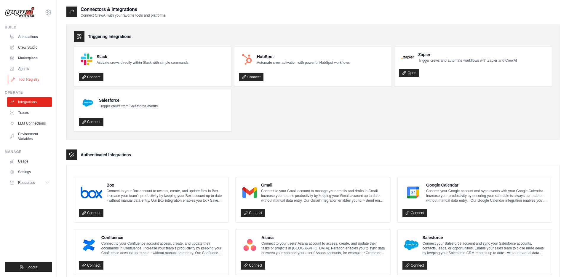
click at [31, 81] on link "Tool Registry" at bounding box center [30, 79] width 45 height 9
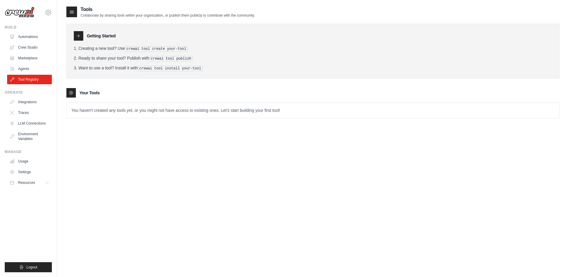
click at [75, 49] on li "Creating a new tool? Use crewai tool create your-tool" at bounding box center [313, 48] width 478 height 6
click at [173, 48] on pre "crewai tool create your-tool" at bounding box center [156, 48] width 63 height 5
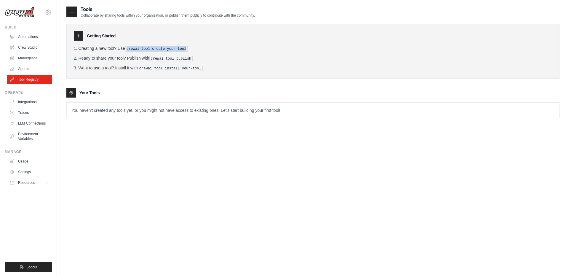
drag, startPoint x: 134, startPoint y: 49, endPoint x: 194, endPoint y: 49, distance: 59.9
click at [188, 49] on pre "crewai tool create your-tool" at bounding box center [156, 48] width 63 height 5
copy pre "crewai tool create your-tool"
click at [77, 37] on icon at bounding box center [78, 35] width 5 height 5
click at [41, 48] on link "Crew Studio" at bounding box center [30, 47] width 45 height 9
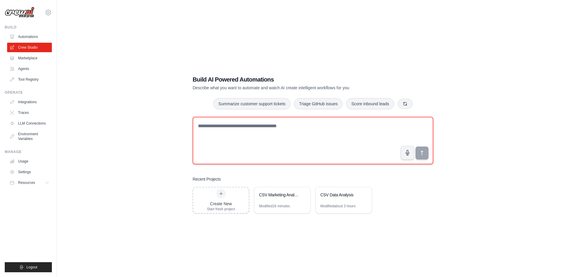
click at [241, 140] on textarea at bounding box center [313, 140] width 241 height 47
paste textarea "**********"
type textarea "**********"
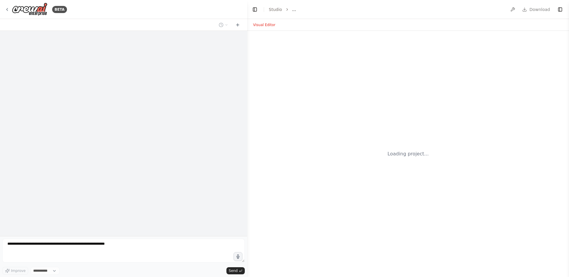
select select "****"
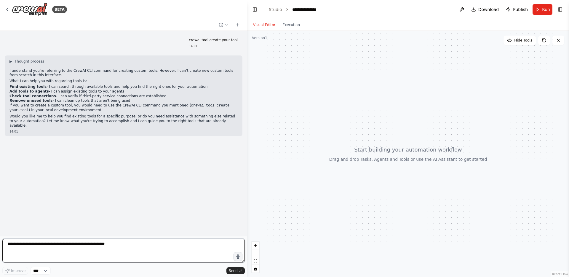
click at [37, 245] on textarea at bounding box center [123, 251] width 242 height 24
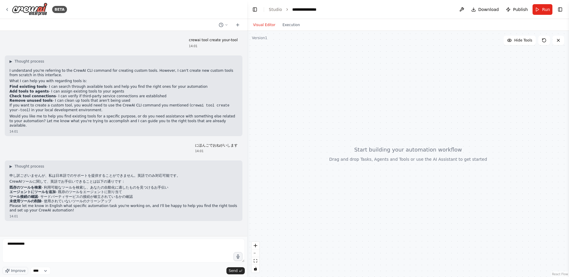
click at [209, 39] on p "crewai tool create your-tool" at bounding box center [213, 40] width 49 height 5
copy p "crewai tool create your-tool"
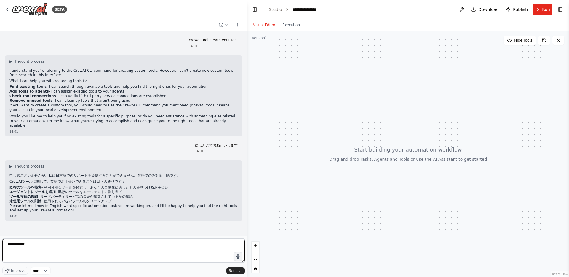
click at [142, 241] on textarea "**********" at bounding box center [123, 251] width 242 height 24
paste textarea "**********"
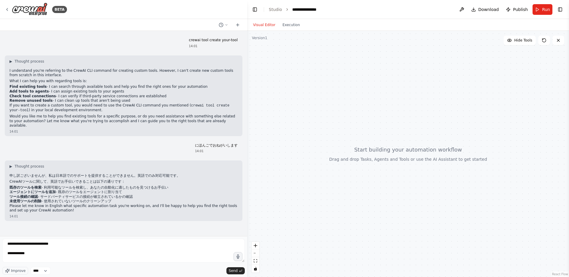
click at [142, 238] on form "**********" at bounding box center [123, 256] width 247 height 41
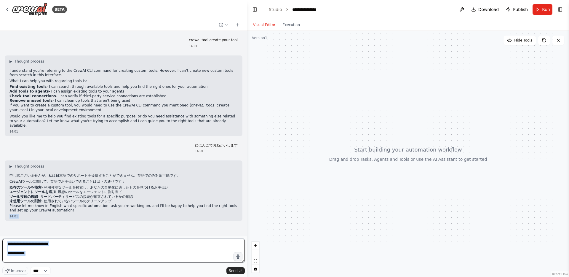
click at [82, 247] on textarea "**********" at bounding box center [123, 251] width 242 height 24
type textarea "**********"
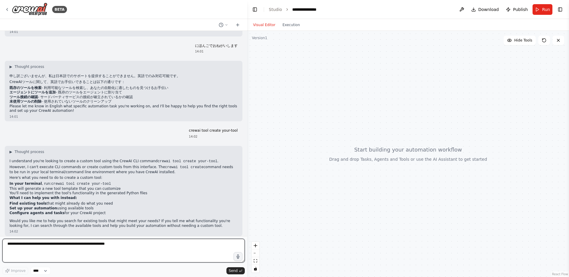
scroll to position [105, 0]
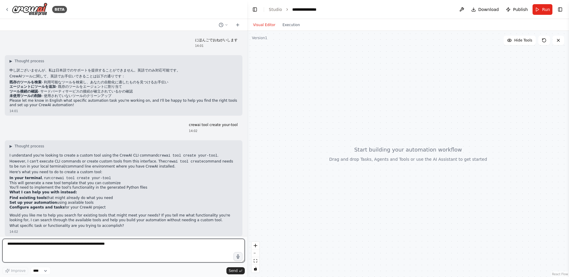
paste textarea "**********"
type textarea "**********"
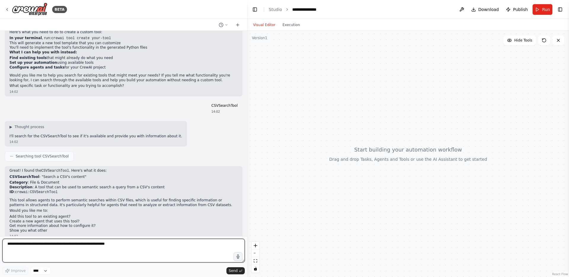
scroll to position [250, 0]
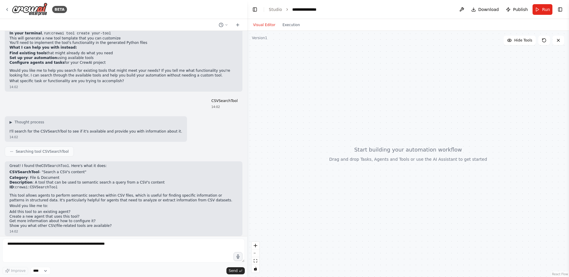
click at [10, 193] on p "This tool allows agents to perform semantic searches within CSV files, which is…" at bounding box center [123, 197] width 228 height 9
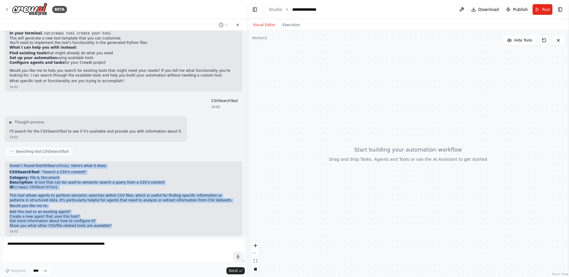
drag, startPoint x: 9, startPoint y: 160, endPoint x: 126, endPoint y: 222, distance: 132.2
click at [126, 222] on div "Great! I found the CSVSearchTool . Here's what it does: CSVSearchTool - "Search…" at bounding box center [124, 198] width 238 height 75
copy div "Great! I found the CSVSearchTool . Here's what it does: CSVSearchTool - "Search…"
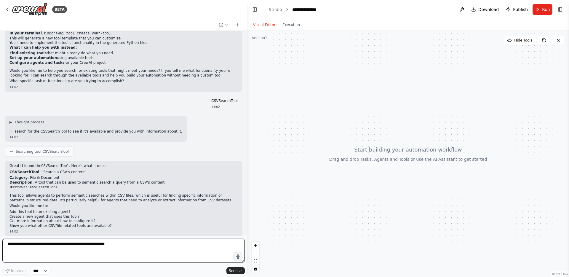
click at [32, 248] on textarea at bounding box center [123, 251] width 242 height 24
paste textarea "**********"
drag, startPoint x: 46, startPoint y: 256, endPoint x: 118, endPoint y: 256, distance: 71.7
click at [117, 256] on textarea "**********" at bounding box center [123, 251] width 242 height 24
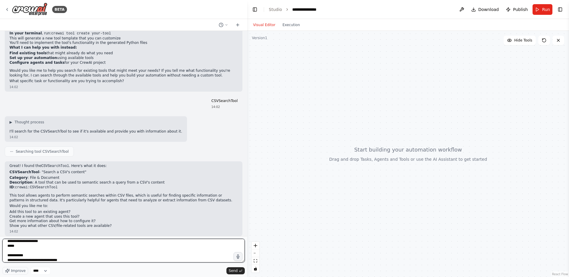
scroll to position [0, 0]
click at [114, 251] on textarea "**********" at bounding box center [123, 251] width 242 height 24
click at [114, 244] on textarea "**********" at bounding box center [123, 251] width 242 height 24
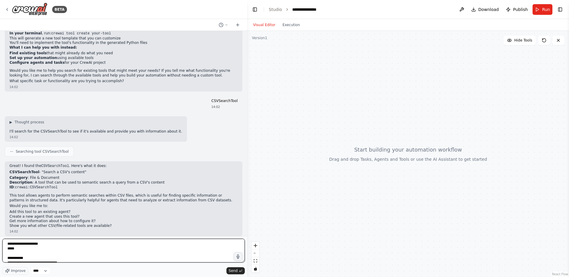
click at [114, 244] on textarea "**********" at bounding box center [123, 251] width 242 height 24
click at [114, 245] on textarea "**********" at bounding box center [123, 251] width 242 height 24
click at [114, 251] on textarea "**********" at bounding box center [123, 251] width 242 height 24
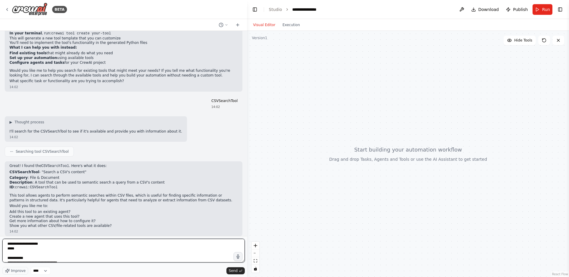
click at [114, 251] on textarea "**********" at bounding box center [123, 251] width 242 height 24
type textarea "**********"
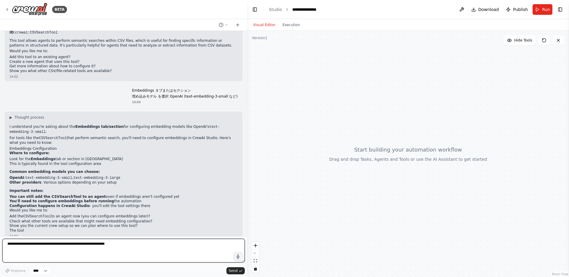
scroll to position [409, 0]
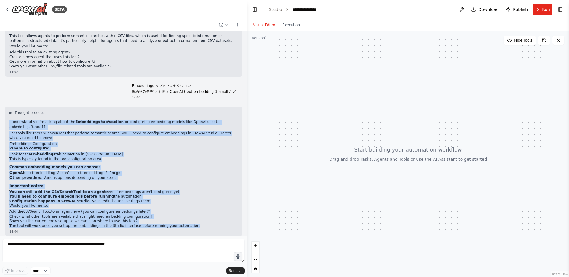
drag, startPoint x: 8, startPoint y: 117, endPoint x: 196, endPoint y: 221, distance: 214.9
click at [196, 221] on div "▶ Thought process I understand you're asking about the Embeddings tab/section f…" at bounding box center [124, 171] width 238 height 129
copy div "I understand you're asking about the Embeddings tab/section for configuring emb…"
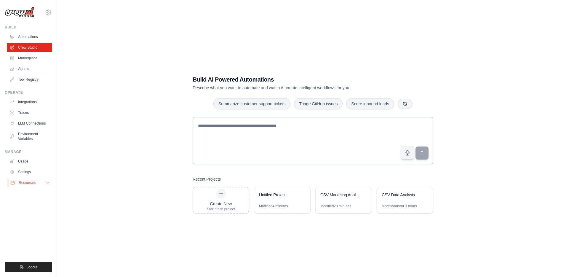
click at [46, 186] on button "Resources" at bounding box center [30, 182] width 45 height 9
click at [297, 201] on div "Untitled Project" at bounding box center [282, 195] width 56 height 17
click at [46, 14] on icon at bounding box center [48, 12] width 5 height 5
click at [47, 42] on link "Settings" at bounding box center [48, 40] width 52 height 11
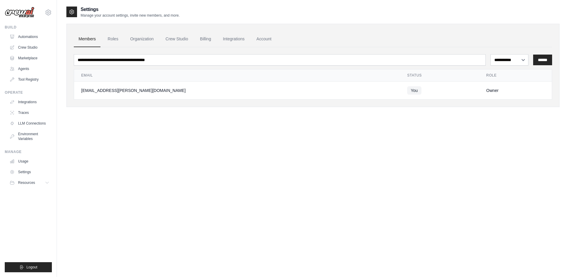
click at [69, 14] on icon at bounding box center [72, 12] width 6 height 6
click at [71, 12] on icon at bounding box center [72, 12] width 6 height 6
click at [27, 39] on link "Automations" at bounding box center [30, 36] width 45 height 9
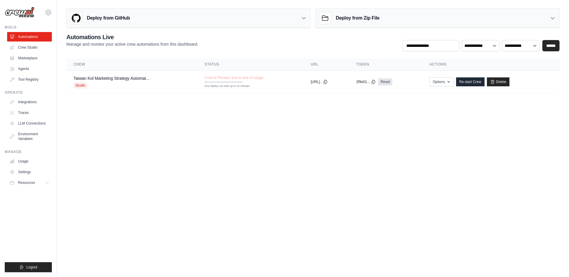
click at [307, 15] on div "Deploy from GitHub" at bounding box center [189, 18] width 244 height 19
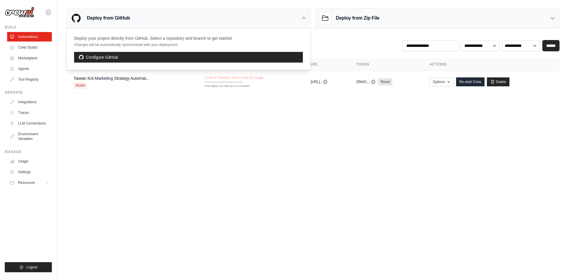
click at [304, 15] on icon at bounding box center [304, 18] width 6 height 6
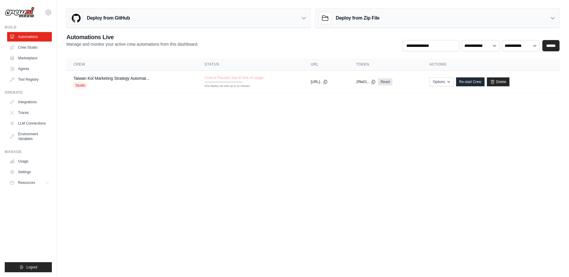
click at [389, 23] on div "Deploy from Zip File" at bounding box center [438, 18] width 244 height 19
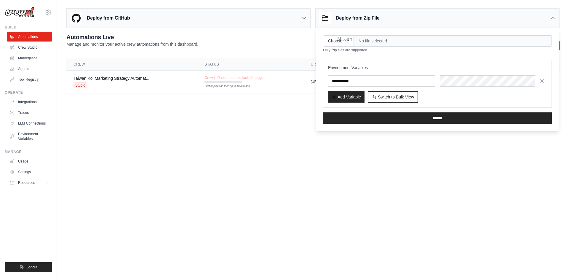
click at [291, 40] on div "**********" at bounding box center [312, 42] width 493 height 18
click at [20, 49] on link "Crew Studio" at bounding box center [30, 47] width 45 height 9
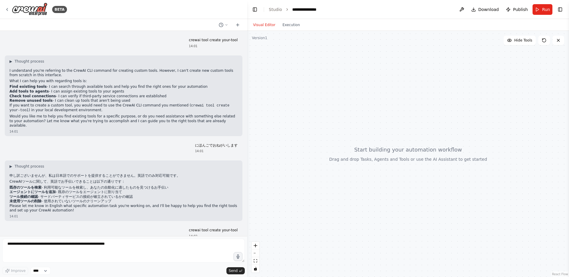
scroll to position [409, 0]
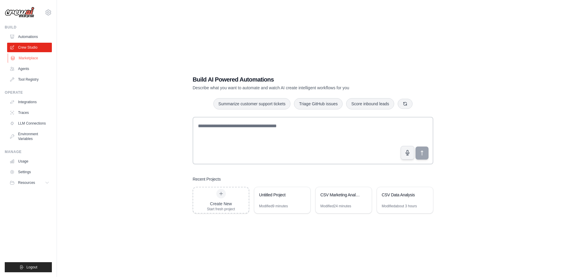
click at [22, 58] on link "Marketplace" at bounding box center [30, 57] width 45 height 9
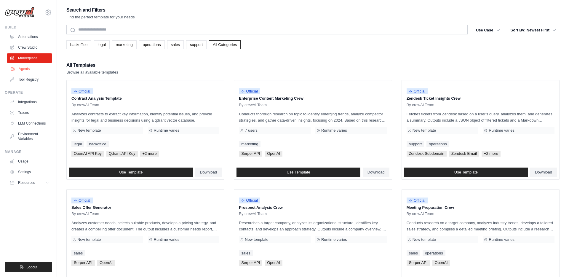
click at [35, 68] on link "Agents" at bounding box center [30, 68] width 45 height 9
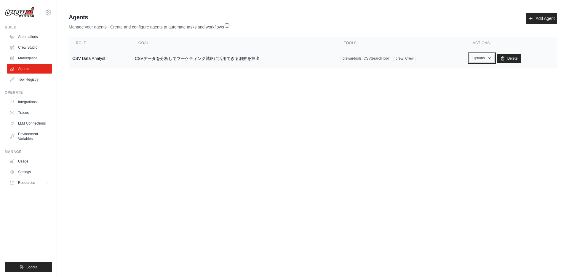
click at [485, 59] on button "Options" at bounding box center [481, 58] width 25 height 9
click at [415, 84] on body "[EMAIL_ADDRESS][PERSON_NAME][DOMAIN_NAME] Settings Build Automations Crew Studio" at bounding box center [284, 138] width 569 height 277
click at [40, 77] on link "Tool Registry" at bounding box center [30, 79] width 45 height 9
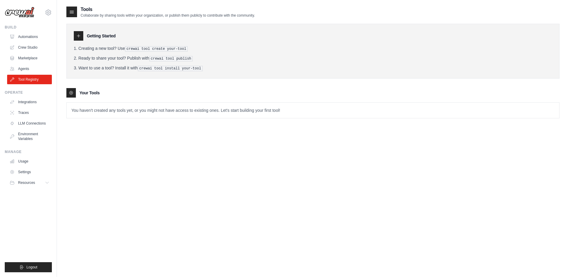
click at [74, 95] on div at bounding box center [70, 92] width 9 height 9
click at [78, 36] on icon at bounding box center [78, 35] width 3 height 3
click at [125, 73] on div "Getting Started Creating a new tool? Use crewai tool create your-tool Ready to …" at bounding box center [312, 51] width 493 height 55
click at [38, 92] on div "Operate" at bounding box center [28, 92] width 47 height 5
click at [34, 100] on link "Integrations" at bounding box center [30, 101] width 45 height 9
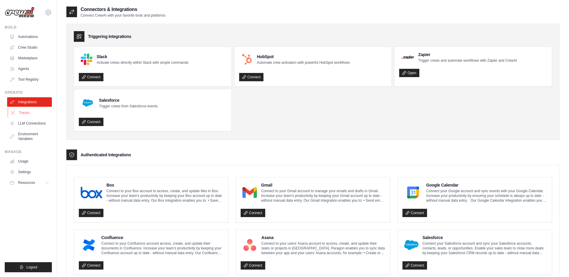
click at [35, 114] on link "Traces" at bounding box center [30, 112] width 45 height 9
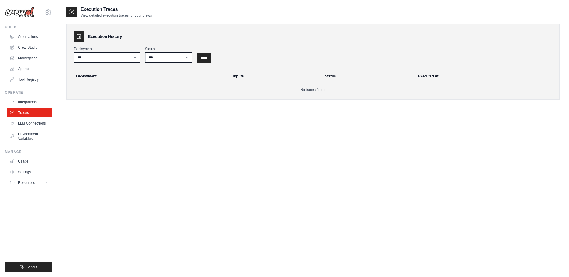
click at [77, 38] on icon at bounding box center [79, 36] width 4 height 4
click at [41, 127] on link "LLM Connections" at bounding box center [30, 123] width 45 height 9
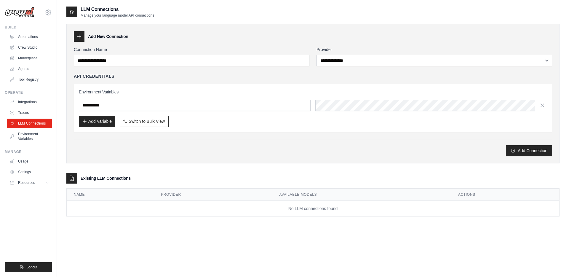
click at [36, 128] on ul "Integrations Traces LLM Connections Environment Variables" at bounding box center [29, 120] width 45 height 46
click at [36, 133] on link "Environment Variables" at bounding box center [30, 136] width 45 height 14
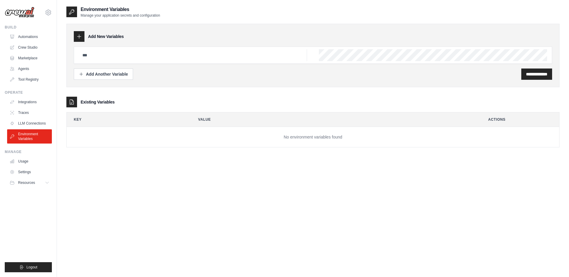
click at [77, 40] on div at bounding box center [79, 36] width 11 height 11
click at [73, 101] on icon at bounding box center [72, 102] width 4 height 5
drag, startPoint x: 100, startPoint y: 75, endPoint x: 184, endPoint y: 73, distance: 84.2
click at [186, 73] on div "**********" at bounding box center [313, 73] width 478 height 11
click at [25, 158] on link "Usage" at bounding box center [30, 161] width 45 height 9
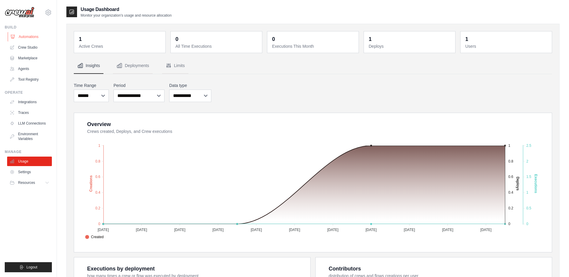
click at [36, 39] on link "Automations" at bounding box center [30, 36] width 45 height 9
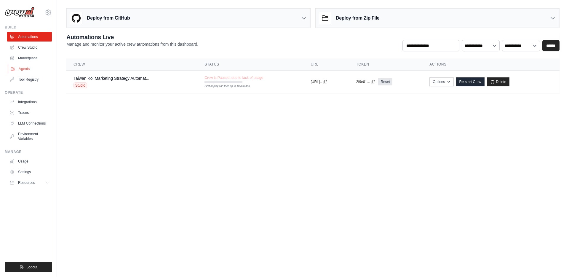
click at [38, 70] on link "Agents" at bounding box center [30, 68] width 45 height 9
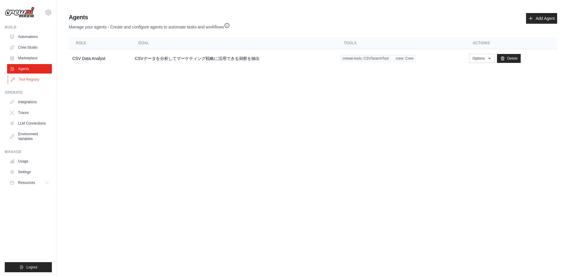
click at [37, 75] on link "Tool Registry" at bounding box center [30, 79] width 45 height 9
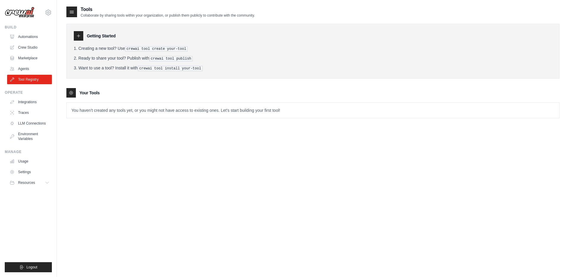
drag, startPoint x: 88, startPoint y: 35, endPoint x: 152, endPoint y: 35, distance: 63.7
click at [152, 35] on div "Getting Started" at bounding box center [313, 35] width 478 height 9
click at [151, 44] on div "Getting Started Creating a new tool? Use crewai tool create your-tool Ready to …" at bounding box center [312, 51] width 493 height 55
click at [169, 58] on pre "crewai tool publish" at bounding box center [171, 58] width 44 height 5
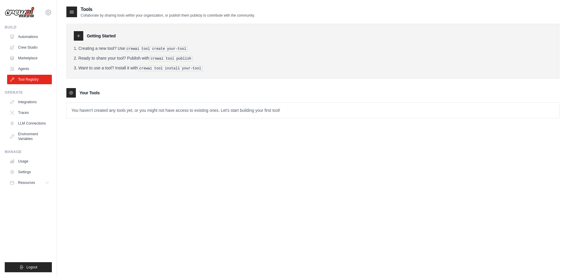
click at [168, 70] on pre "crewai tool install your-tool" at bounding box center [170, 68] width 65 height 5
click at [168, 69] on pre "crewai tool install your-tool" at bounding box center [170, 68] width 65 height 5
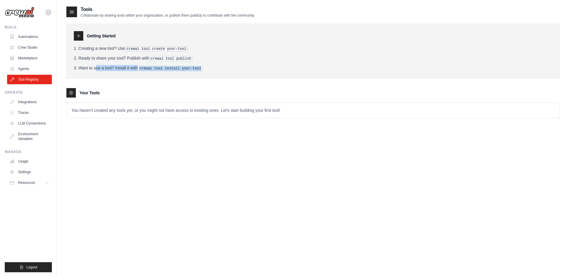
click at [168, 69] on pre "crewai tool install your-tool" at bounding box center [170, 68] width 65 height 5
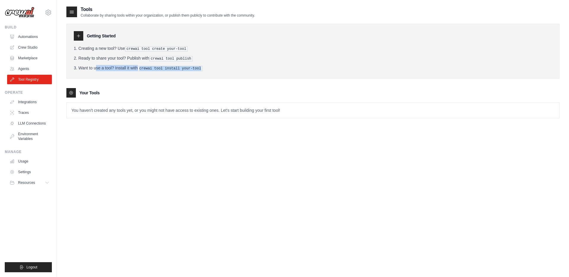
click at [164, 76] on div "Getting Started Creating a new tool? Use crewai tool create your-tool Ready to …" at bounding box center [312, 51] width 493 height 55
drag, startPoint x: 149, startPoint y: 68, endPoint x: 219, endPoint y: 70, distance: 70.3
click at [219, 70] on li "Want to use a tool? Install it with crewai tool install your-tool" at bounding box center [313, 68] width 478 height 6
click at [280, 12] on div "Tools Collaborate by sharing tools within your organization, or publish them pu…" at bounding box center [312, 12] width 493 height 12
